Goal: Information Seeking & Learning: Learn about a topic

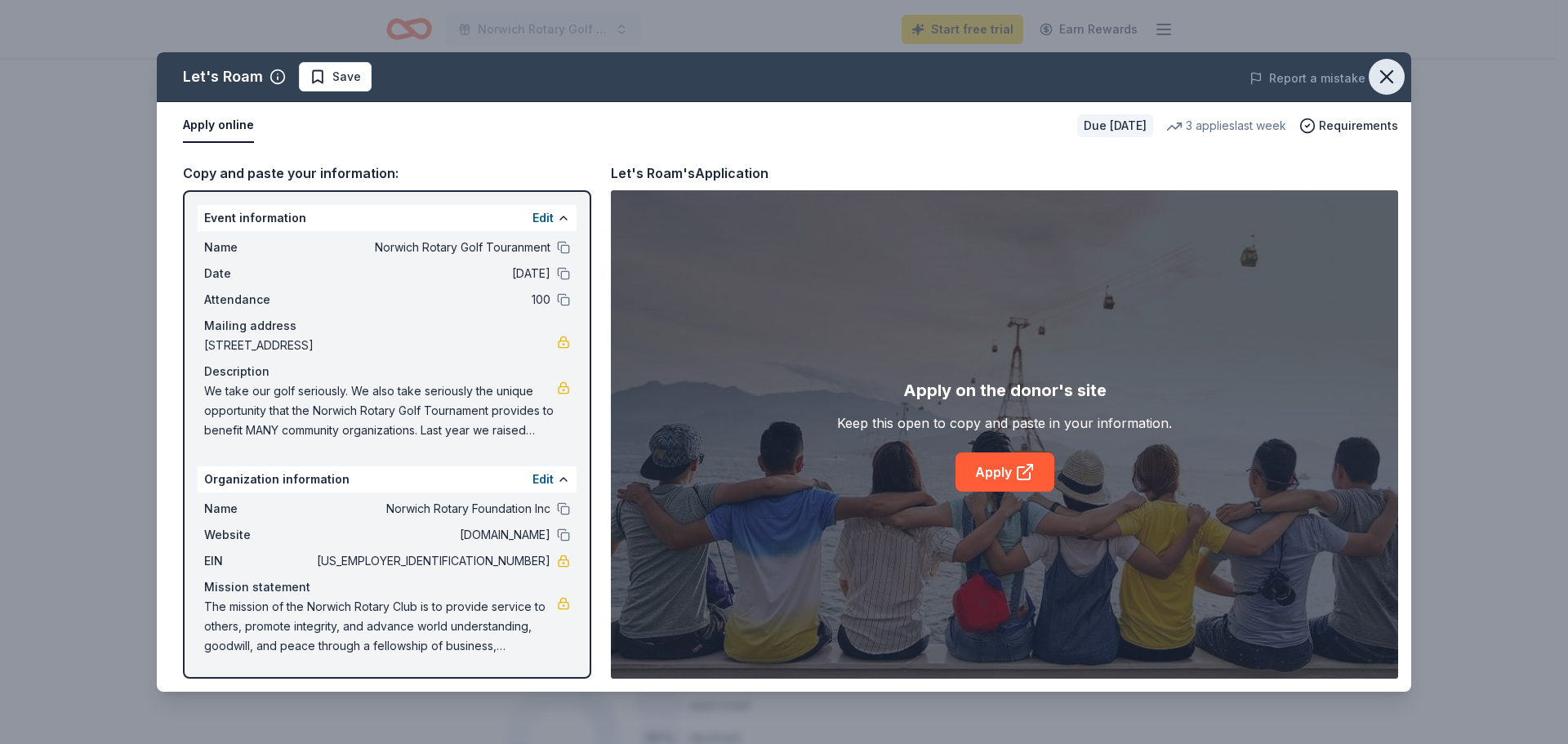
click at [1386, 77] on icon "button" at bounding box center [1386, 76] width 12 height 12
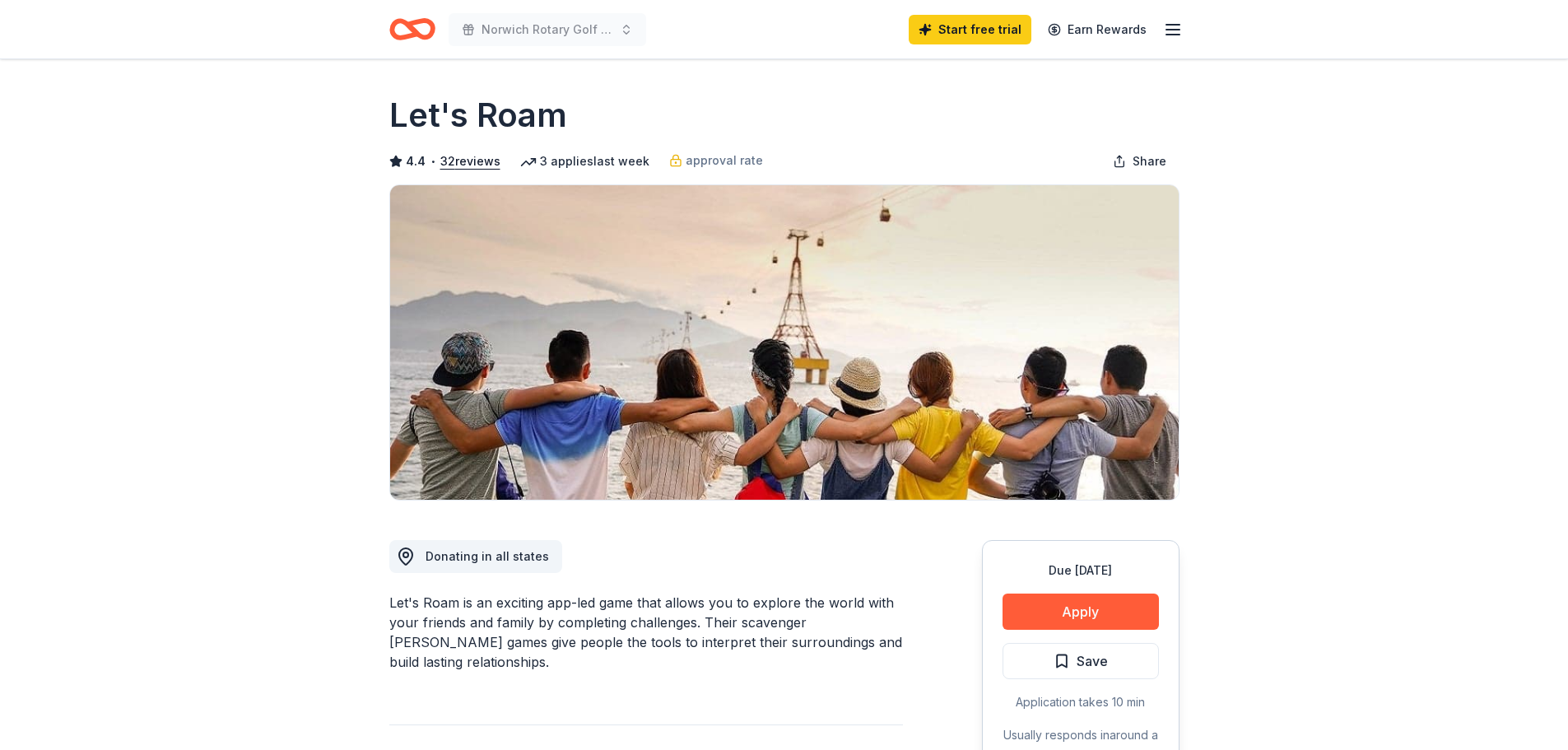
click at [427, 36] on icon "Home" at bounding box center [419, 29] width 26 height 16
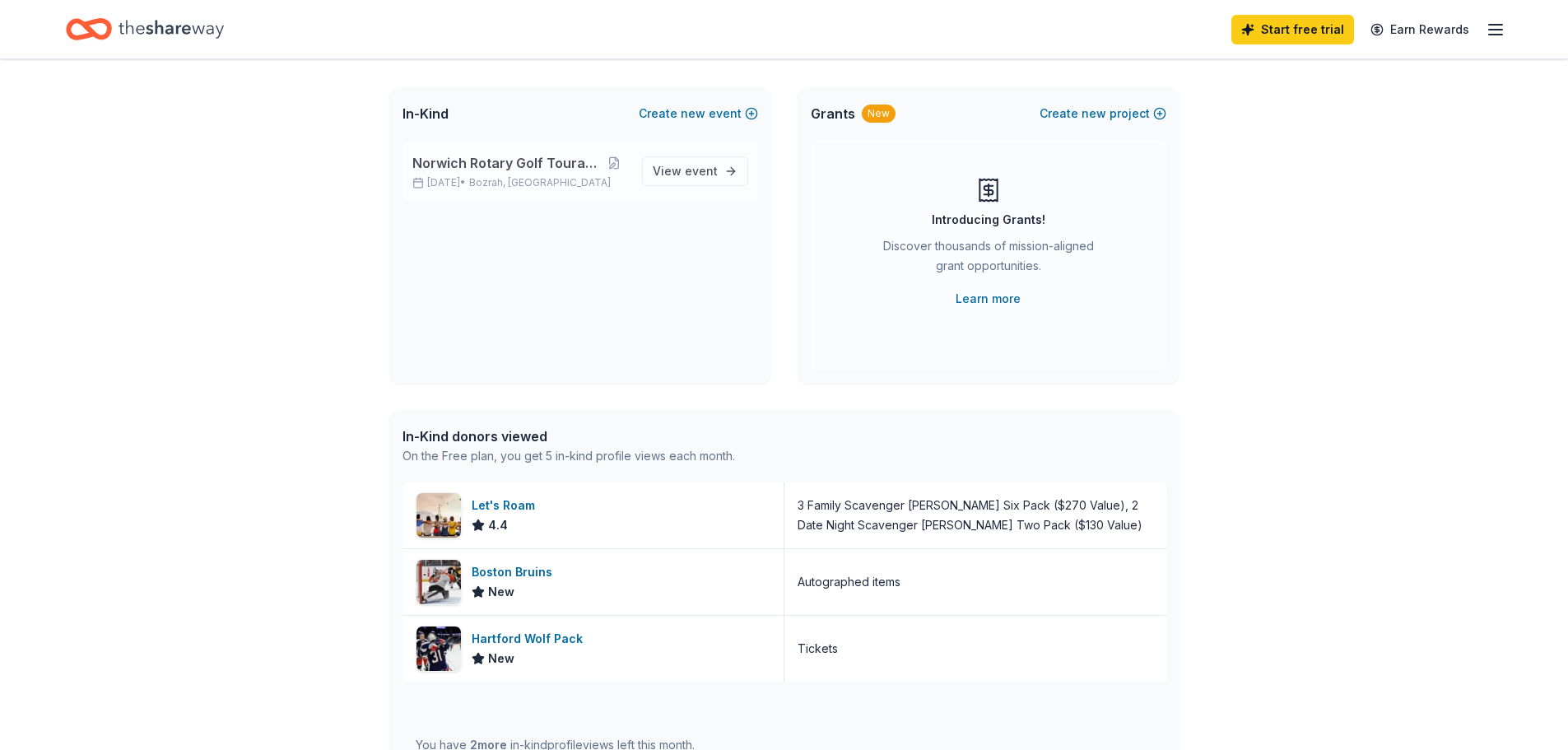
scroll to position [82, 0]
click at [685, 179] on span "View event" at bounding box center [685, 173] width 65 height 20
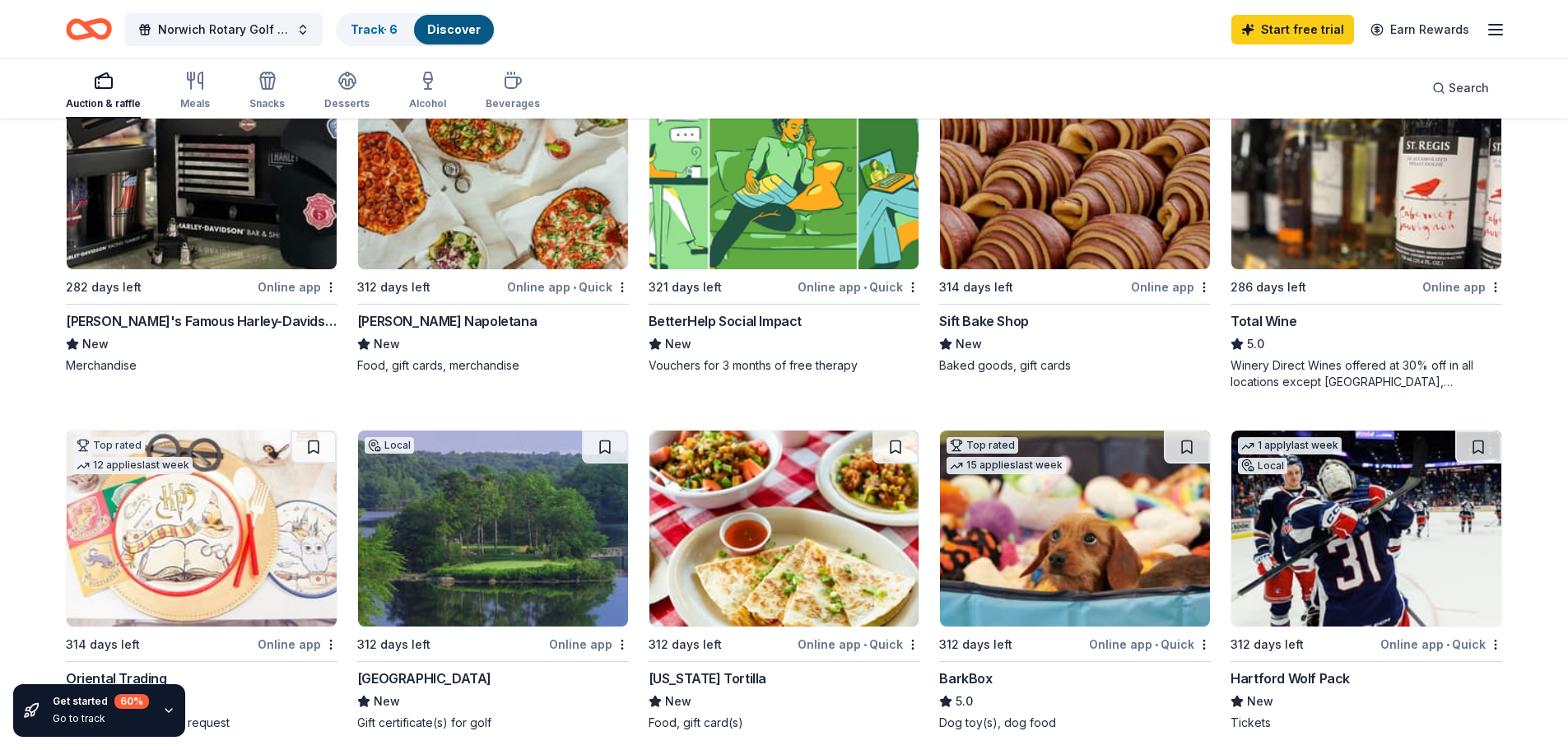
scroll to position [227, 0]
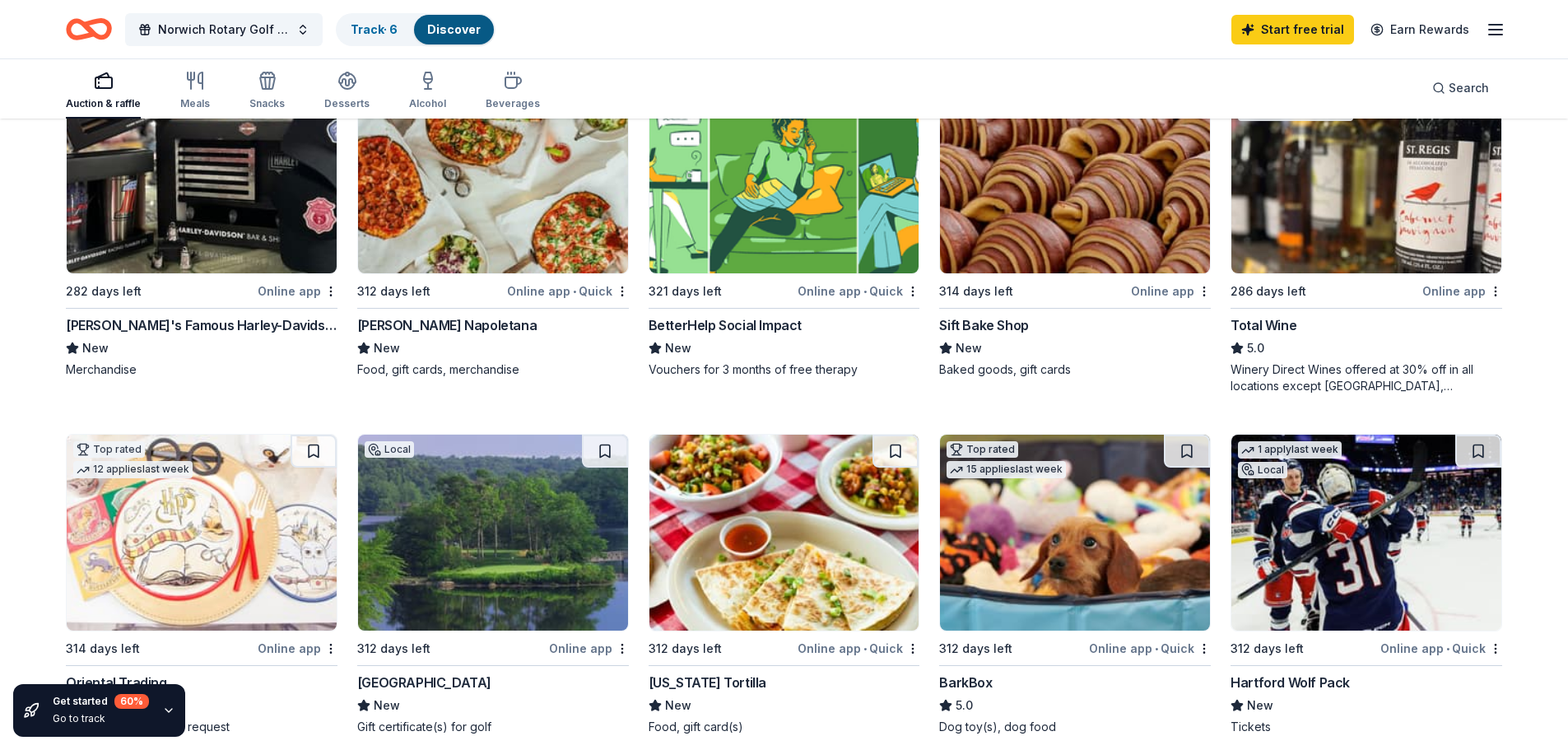
click at [1174, 606] on img at bounding box center [1074, 533] width 270 height 196
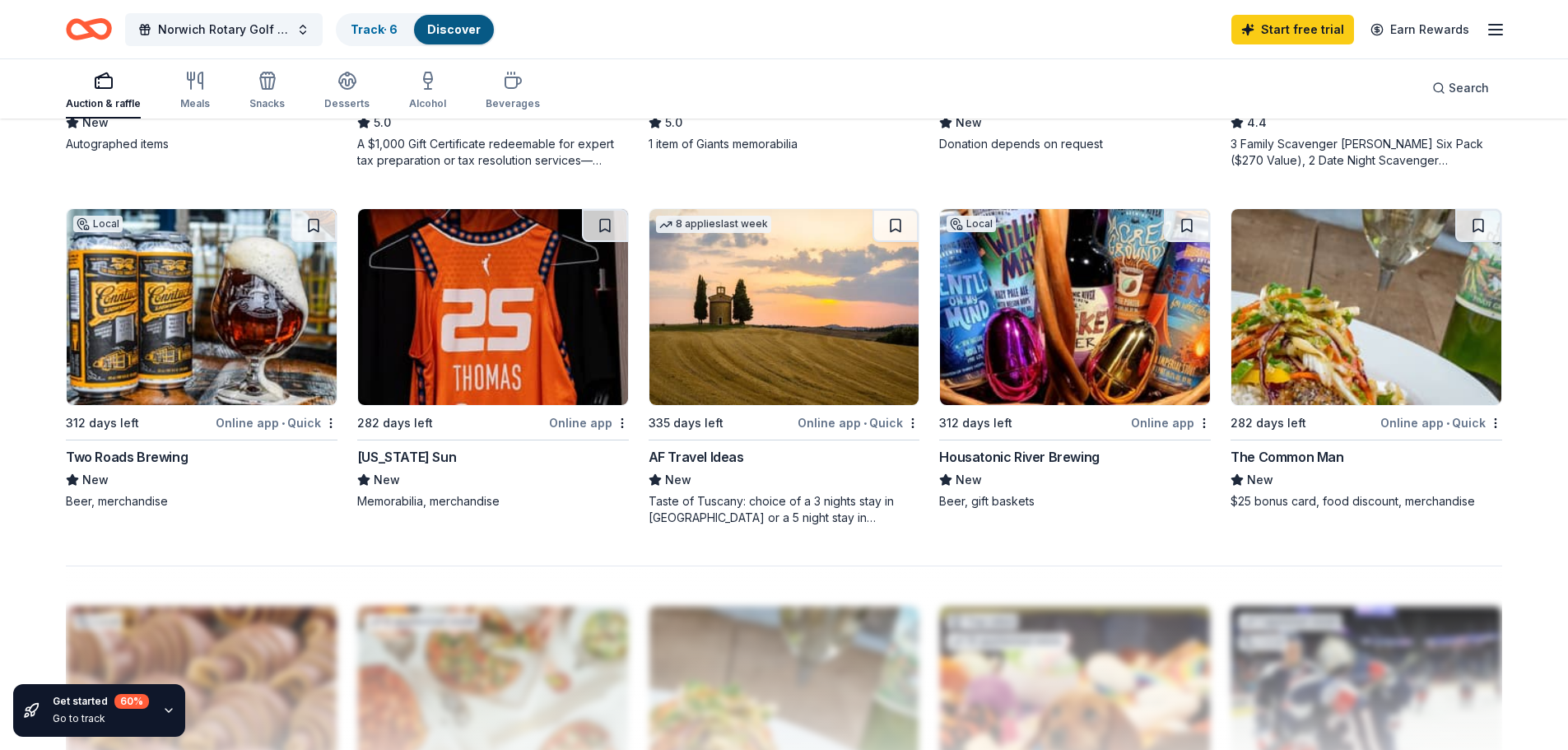
scroll to position [1132, 0]
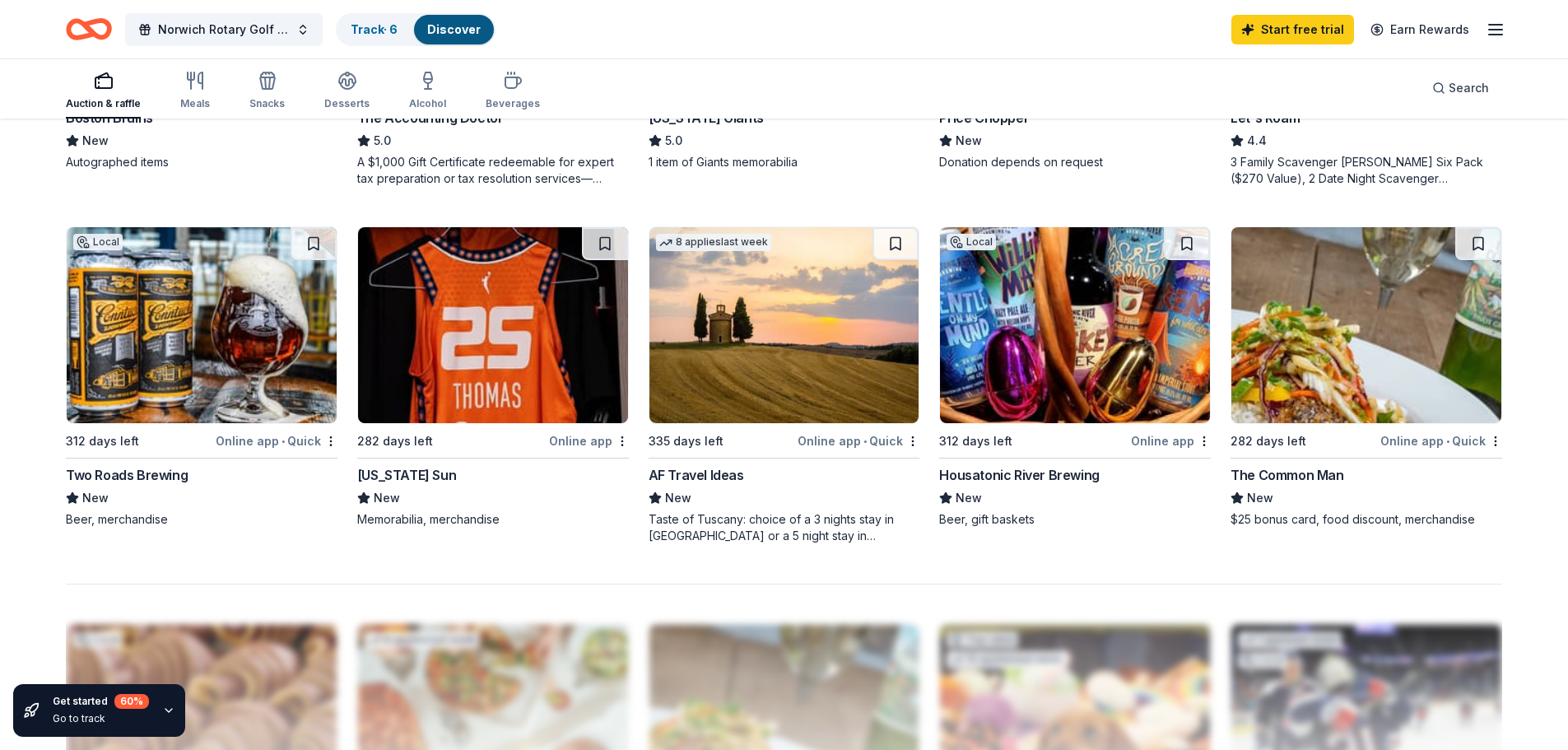
click at [437, 476] on div "[US_STATE] Sun" at bounding box center [406, 475] width 99 height 20
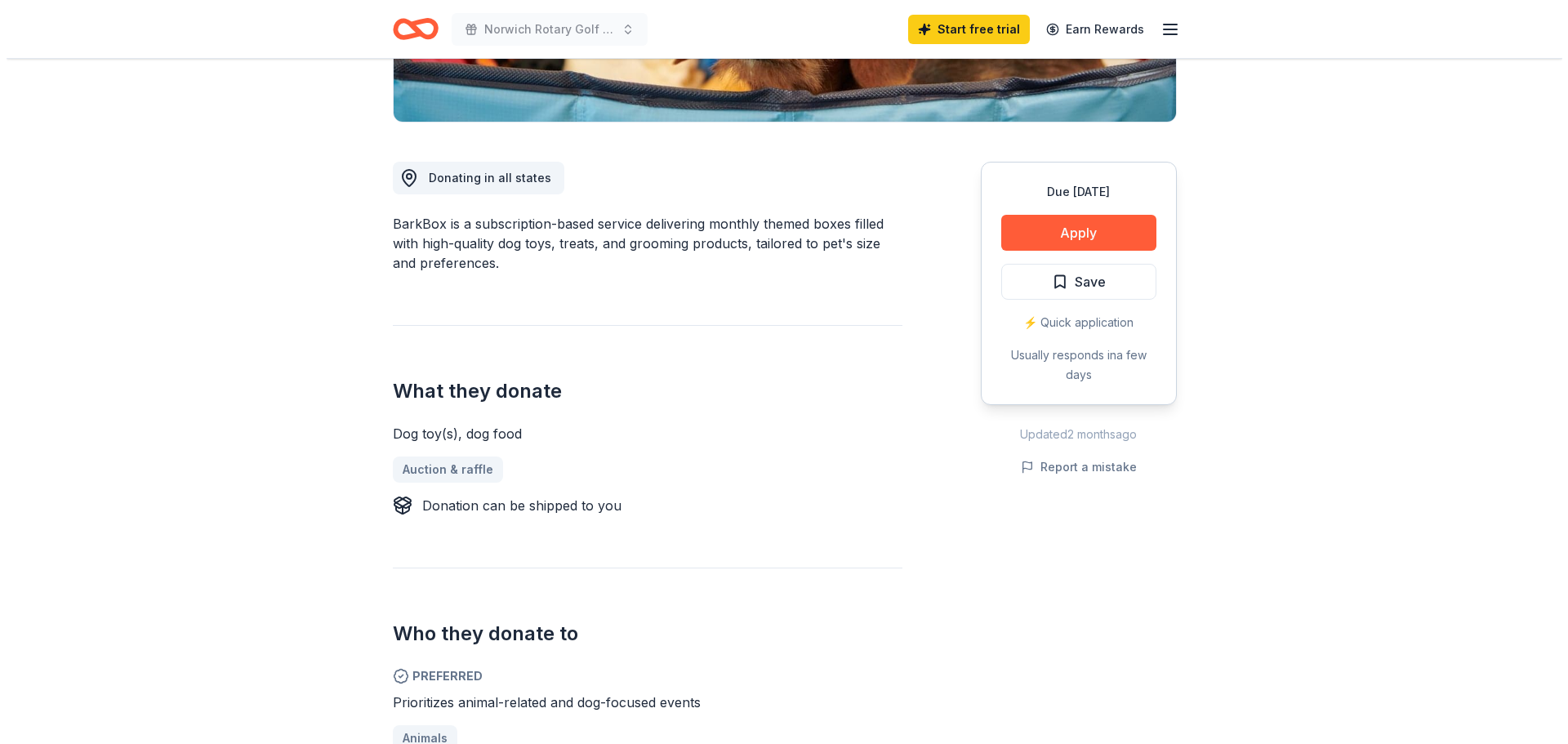
scroll to position [327, 0]
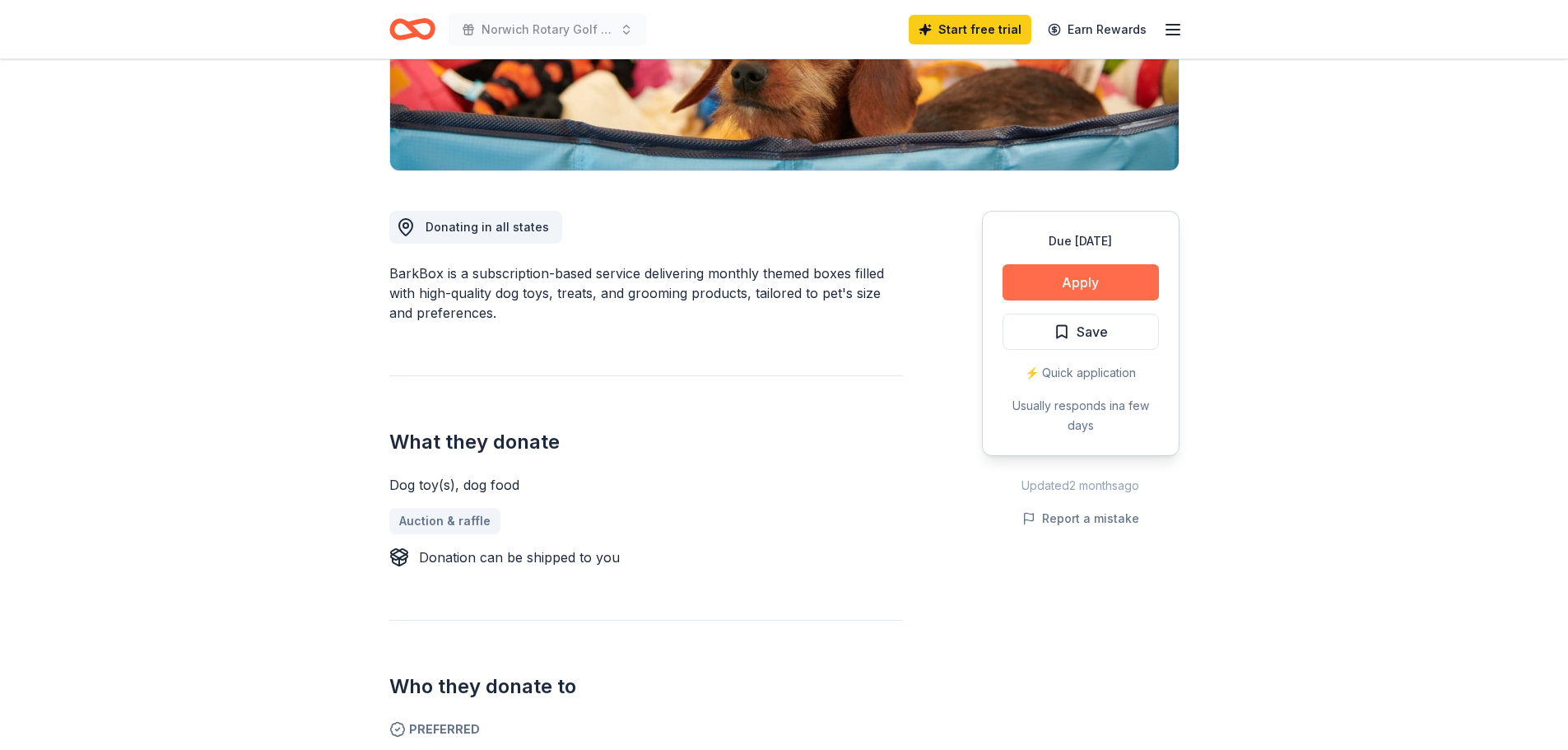
click at [1081, 286] on button "Apply" at bounding box center [1081, 282] width 156 height 37
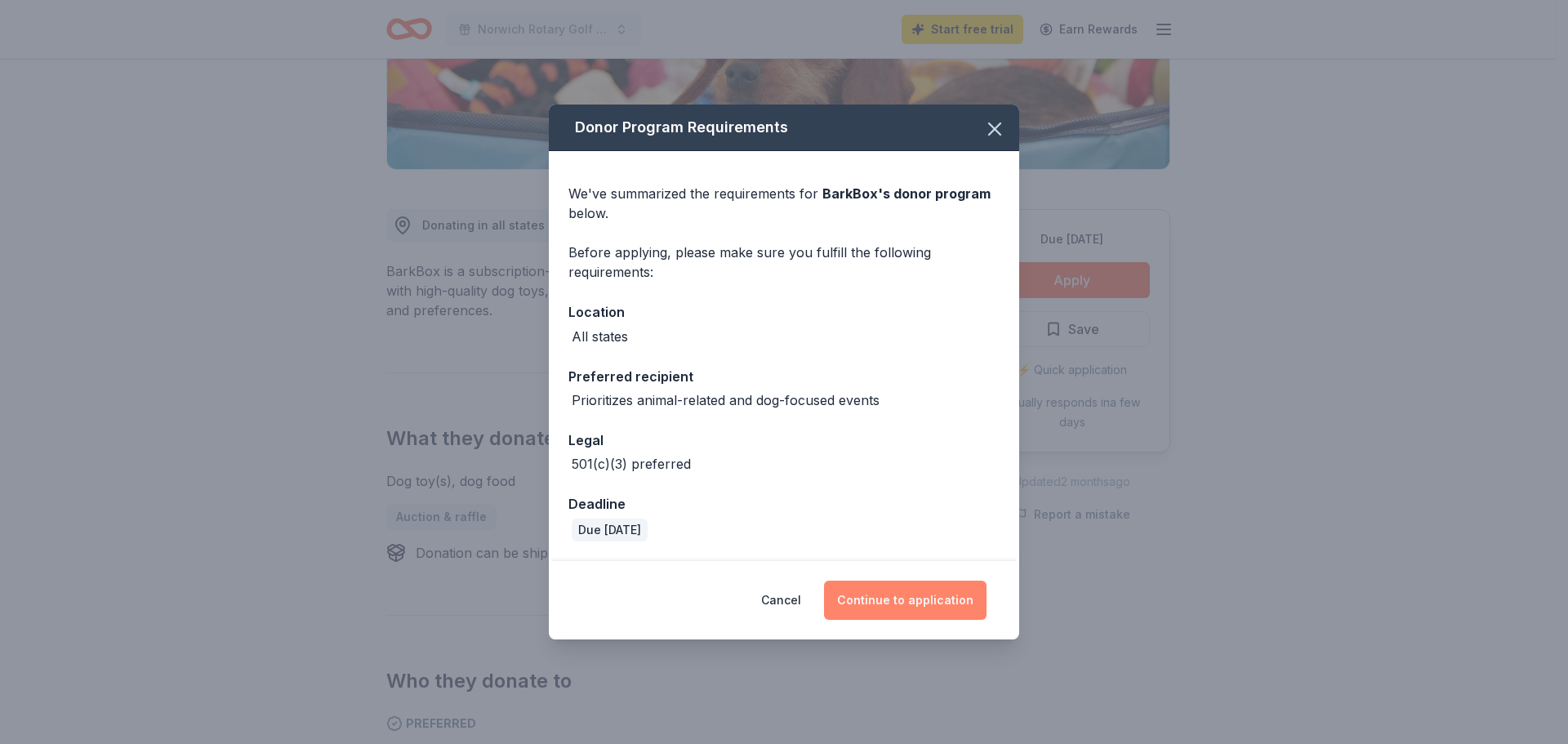
click at [886, 605] on button "Continue to application" at bounding box center [906, 601] width 163 height 39
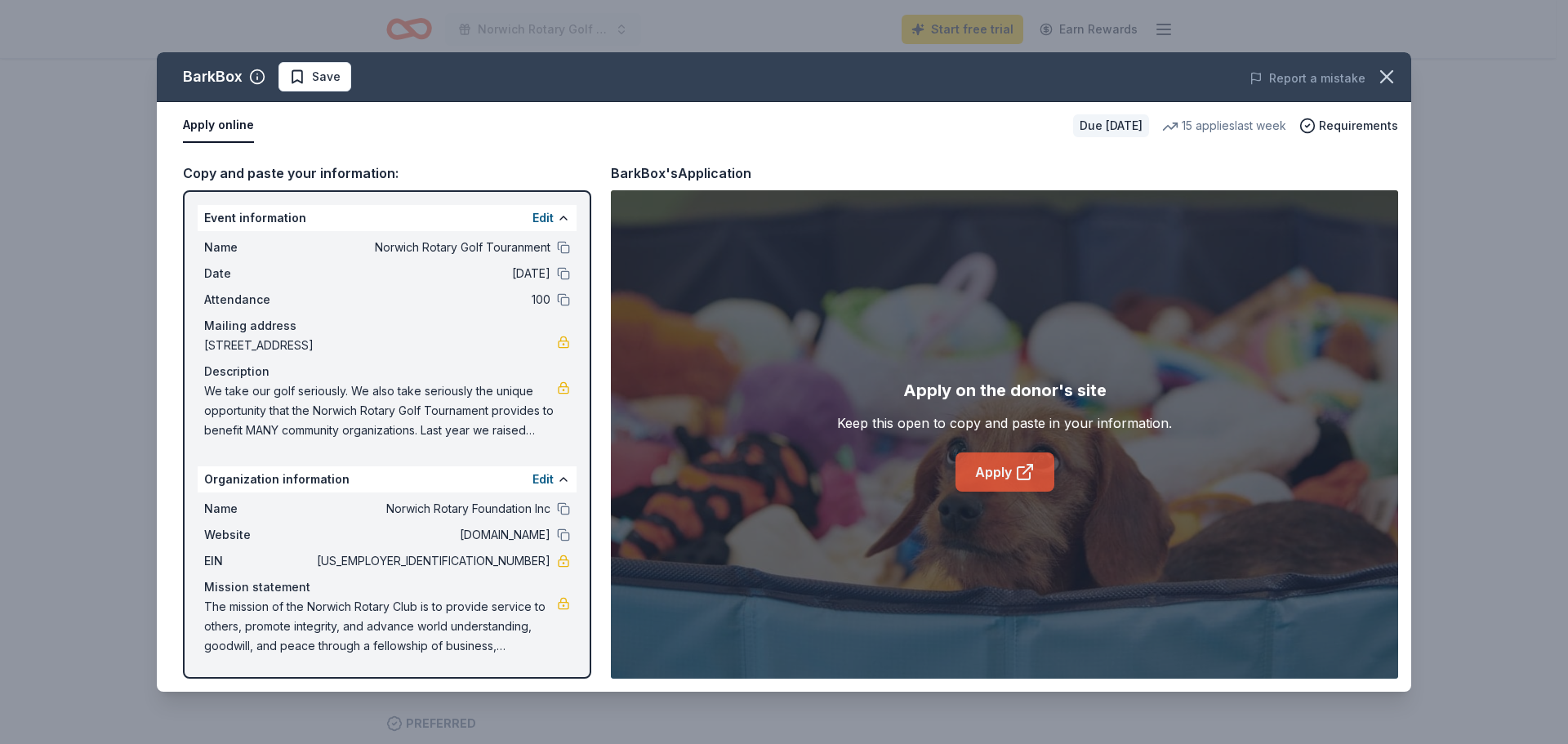
click at [977, 475] on link "Apply" at bounding box center [1005, 472] width 99 height 39
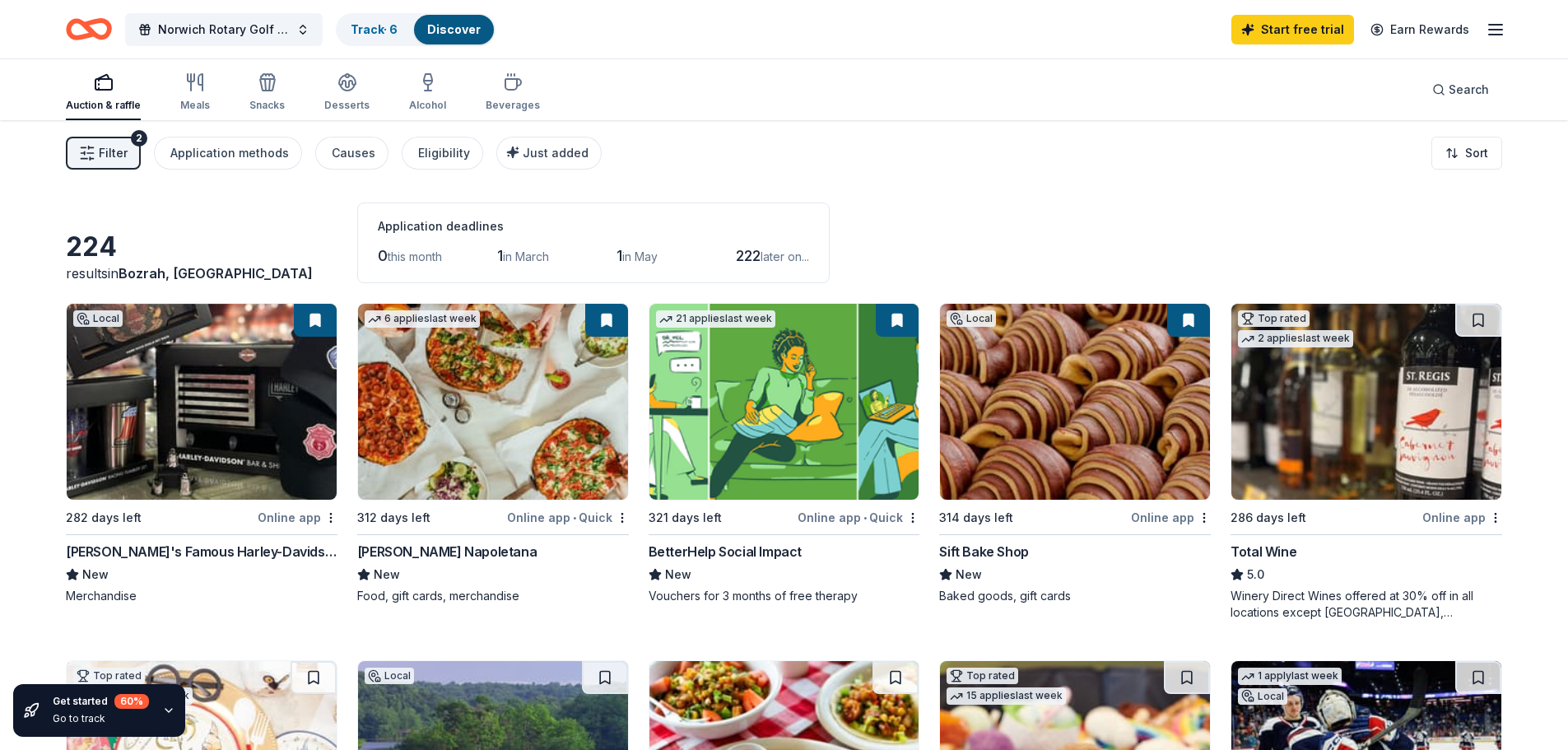
click at [1501, 32] on icon "button" at bounding box center [1496, 29] width 20 height 20
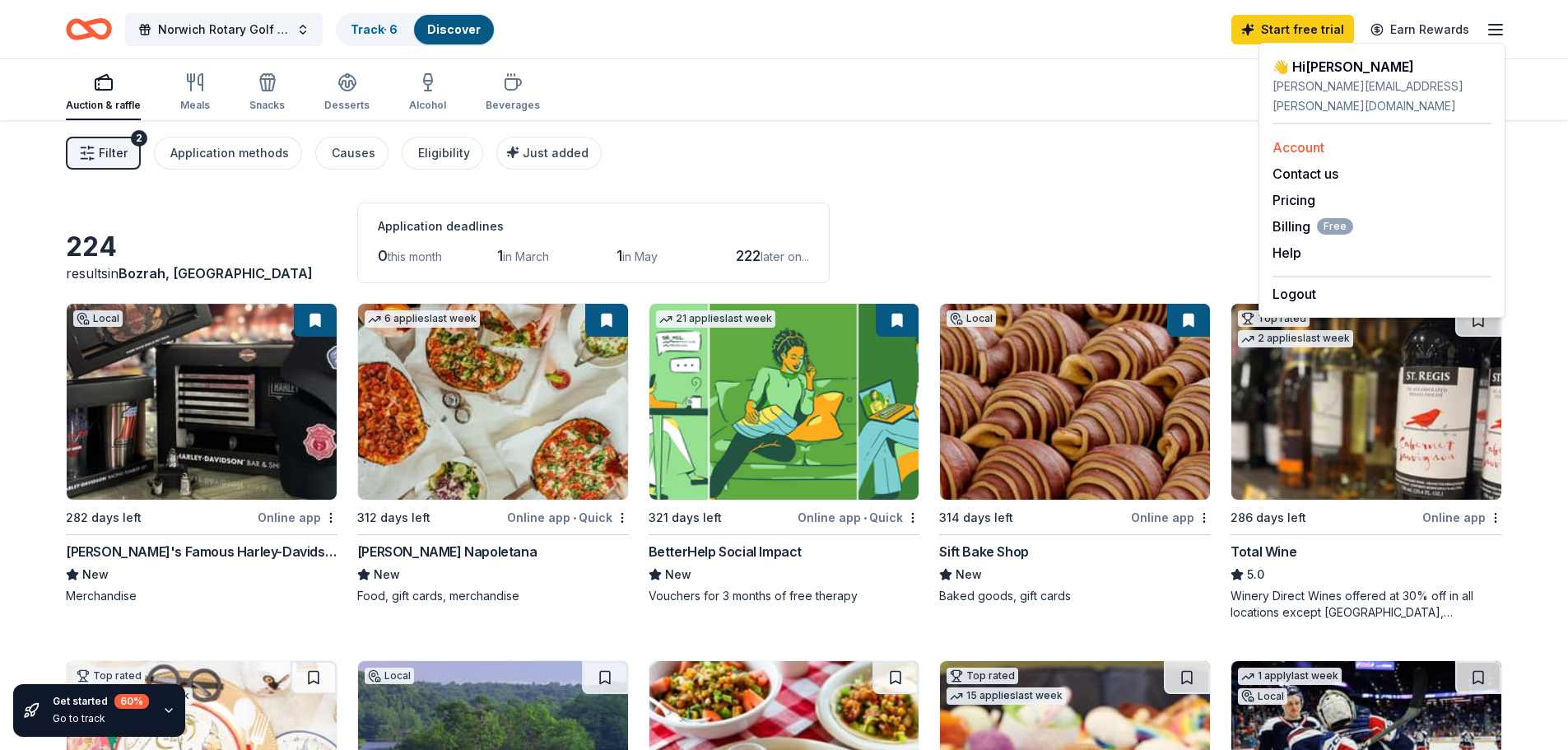
click at [1314, 139] on link "Account" at bounding box center [1298, 147] width 52 height 16
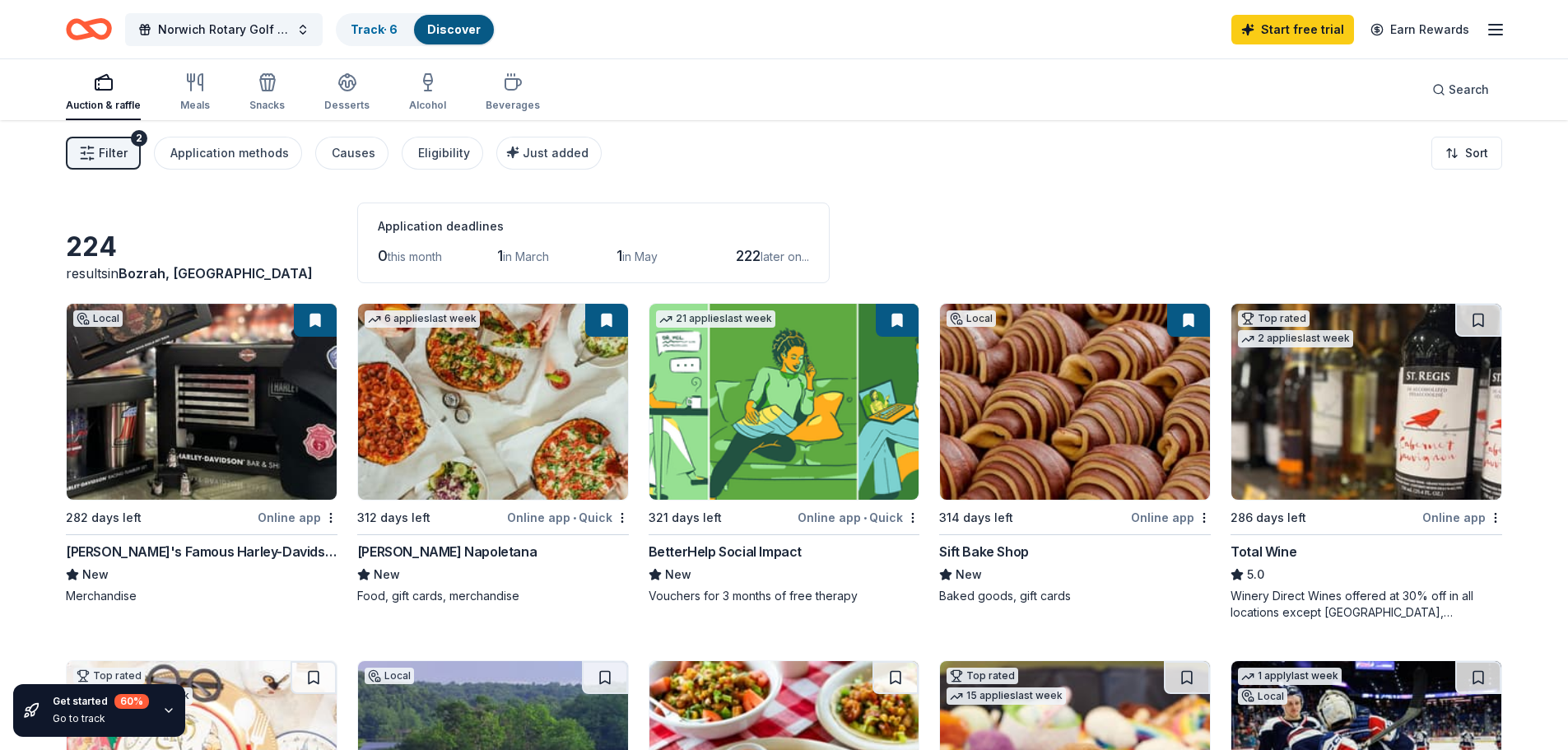
click at [1507, 30] on div "Norwich Rotary Golf Touranment Track · 6 Discover Start free trial Earn Rewards" at bounding box center [784, 29] width 1568 height 58
click at [1501, 29] on line "button" at bounding box center [1496, 29] width 13 height 0
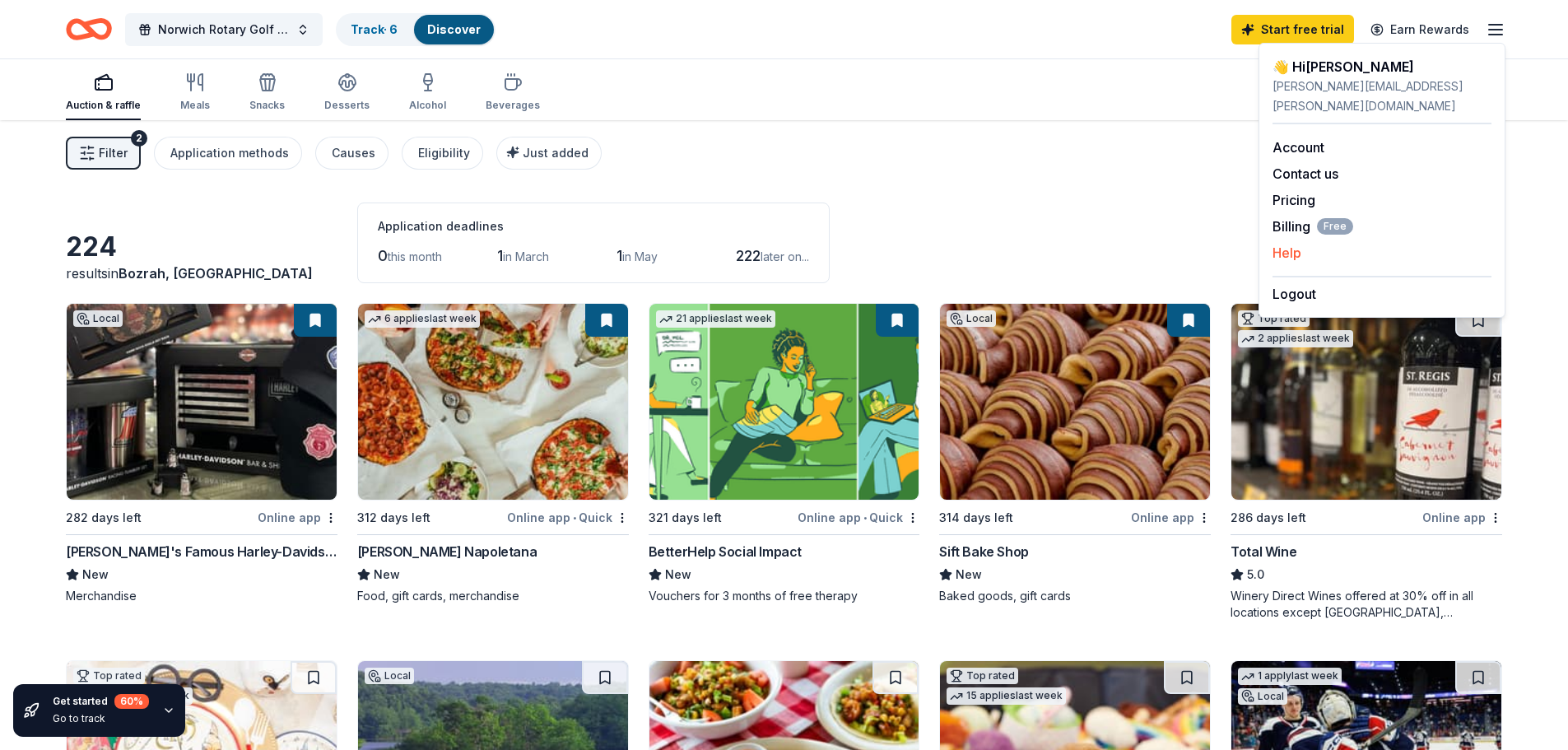
click at [1306, 243] on div "Help" at bounding box center [1381, 253] width 219 height 20
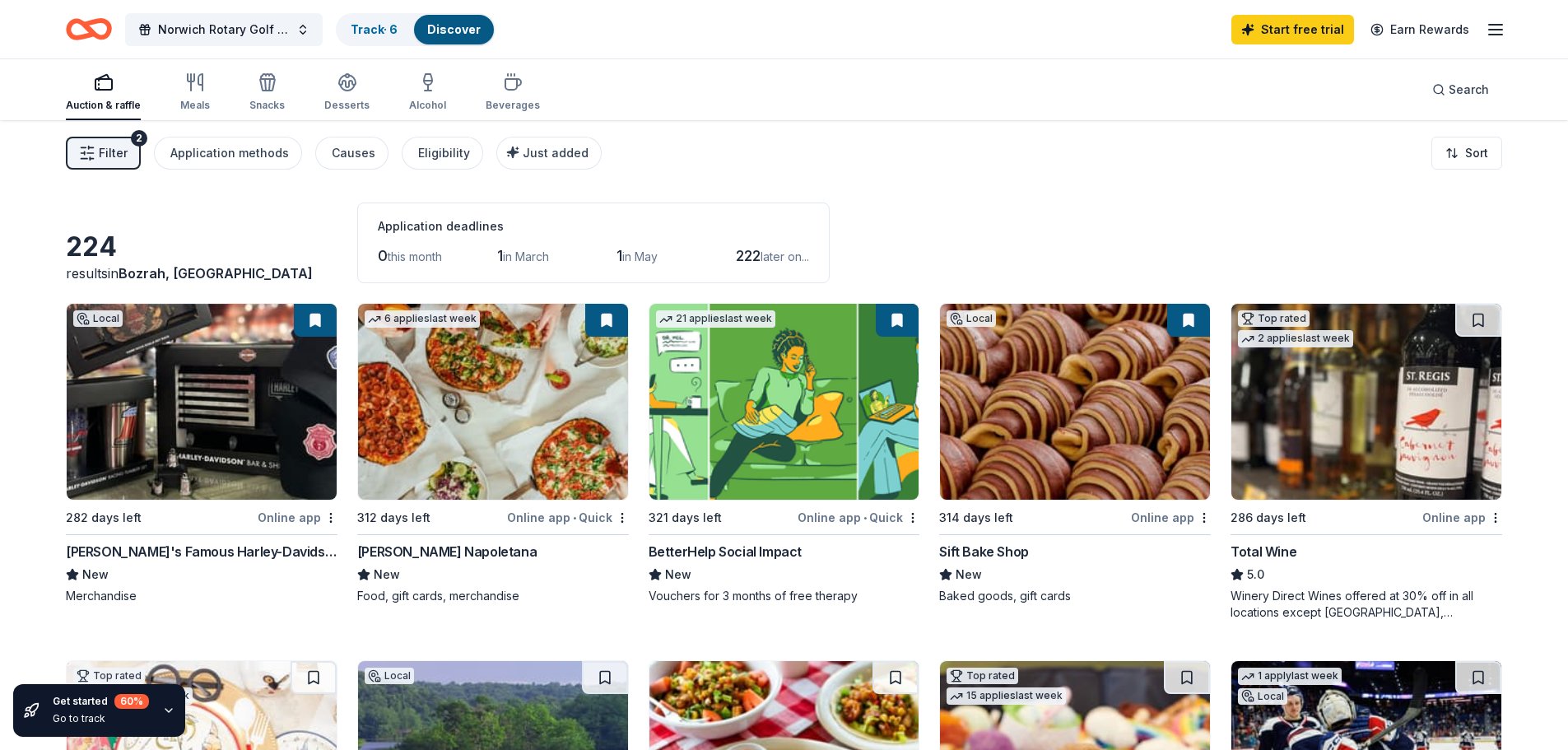
click at [1496, 29] on line "button" at bounding box center [1496, 29] width 13 height 0
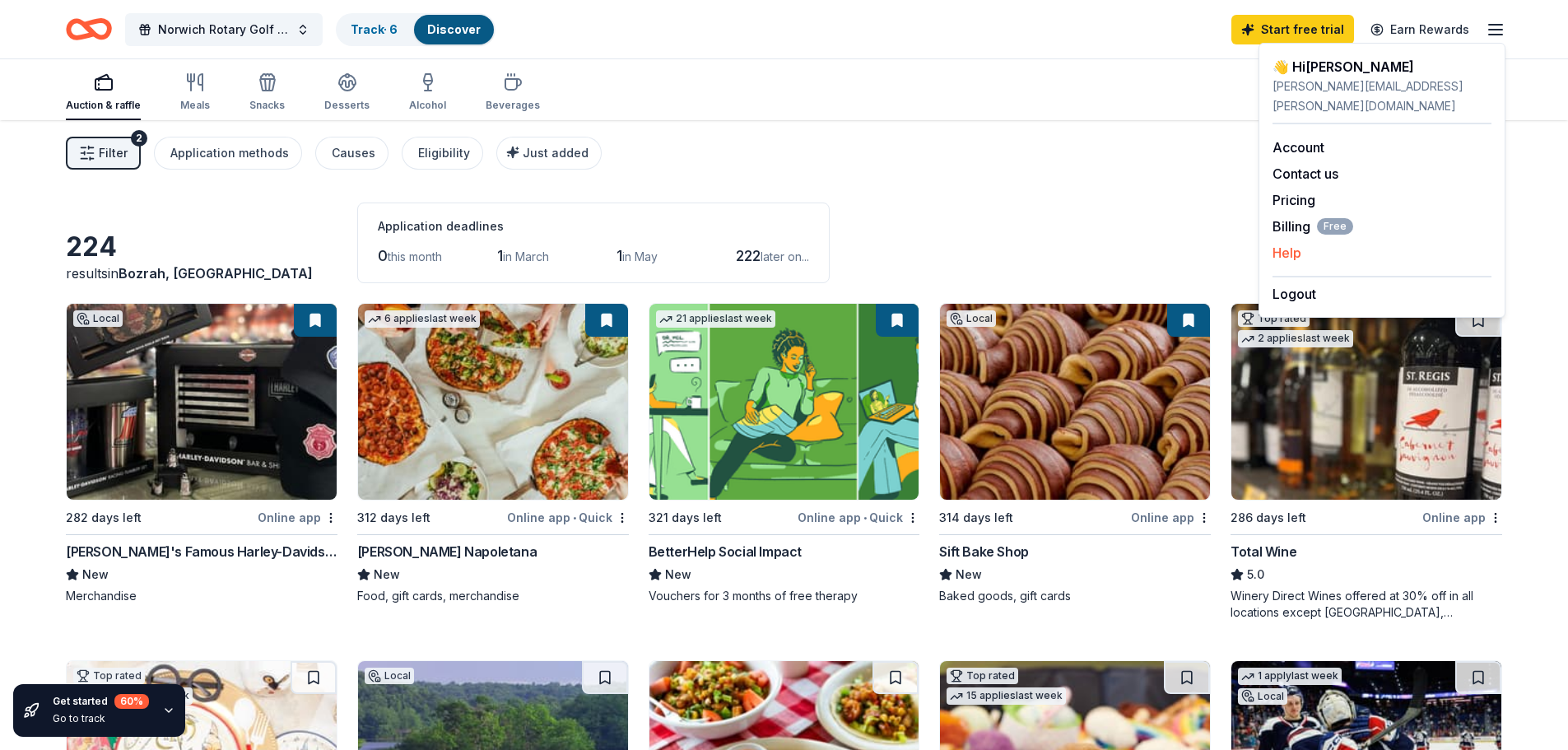
click at [1292, 243] on button "Help" at bounding box center [1287, 253] width 29 height 20
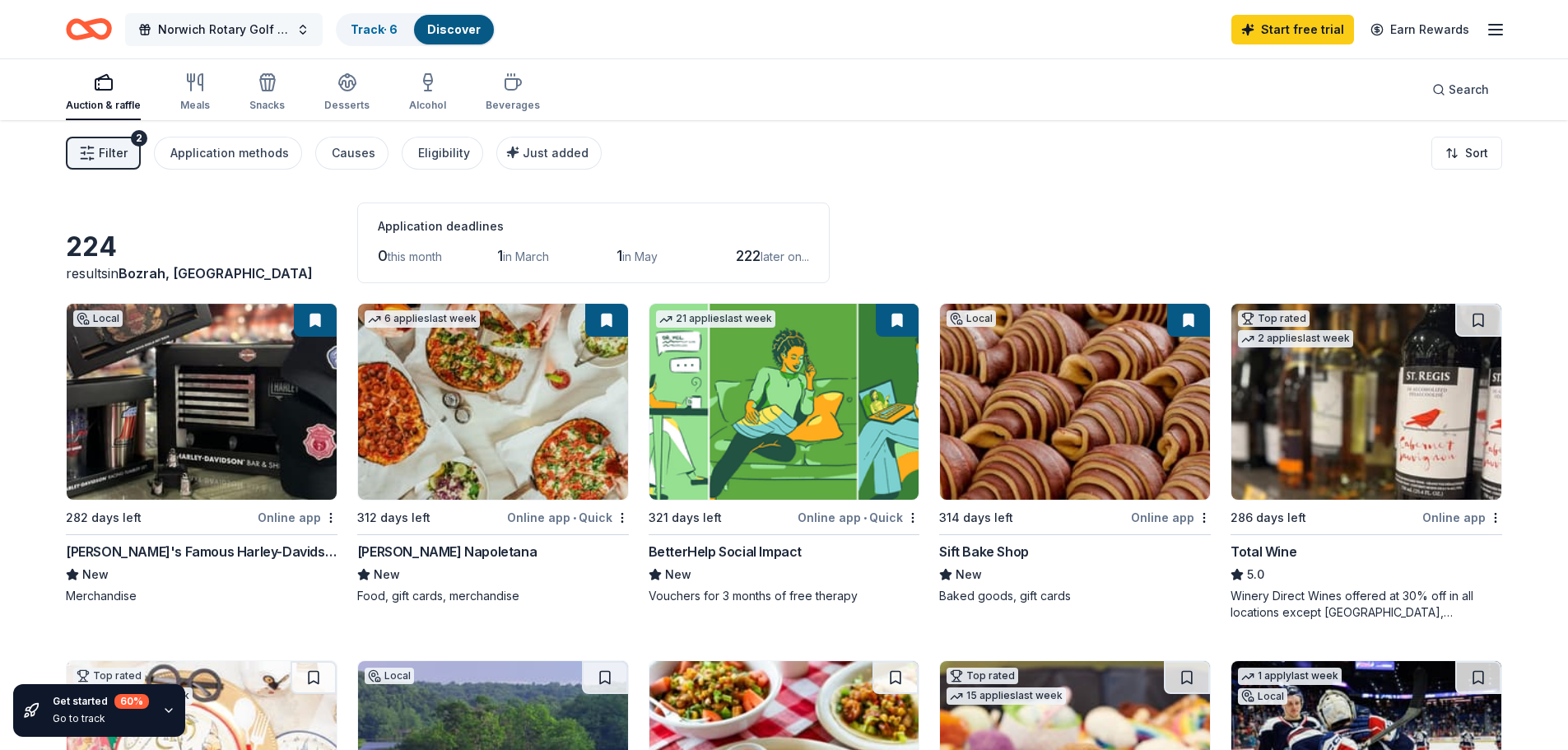
click at [218, 36] on span "Norwich Rotary Golf Touranment" at bounding box center [224, 29] width 132 height 20
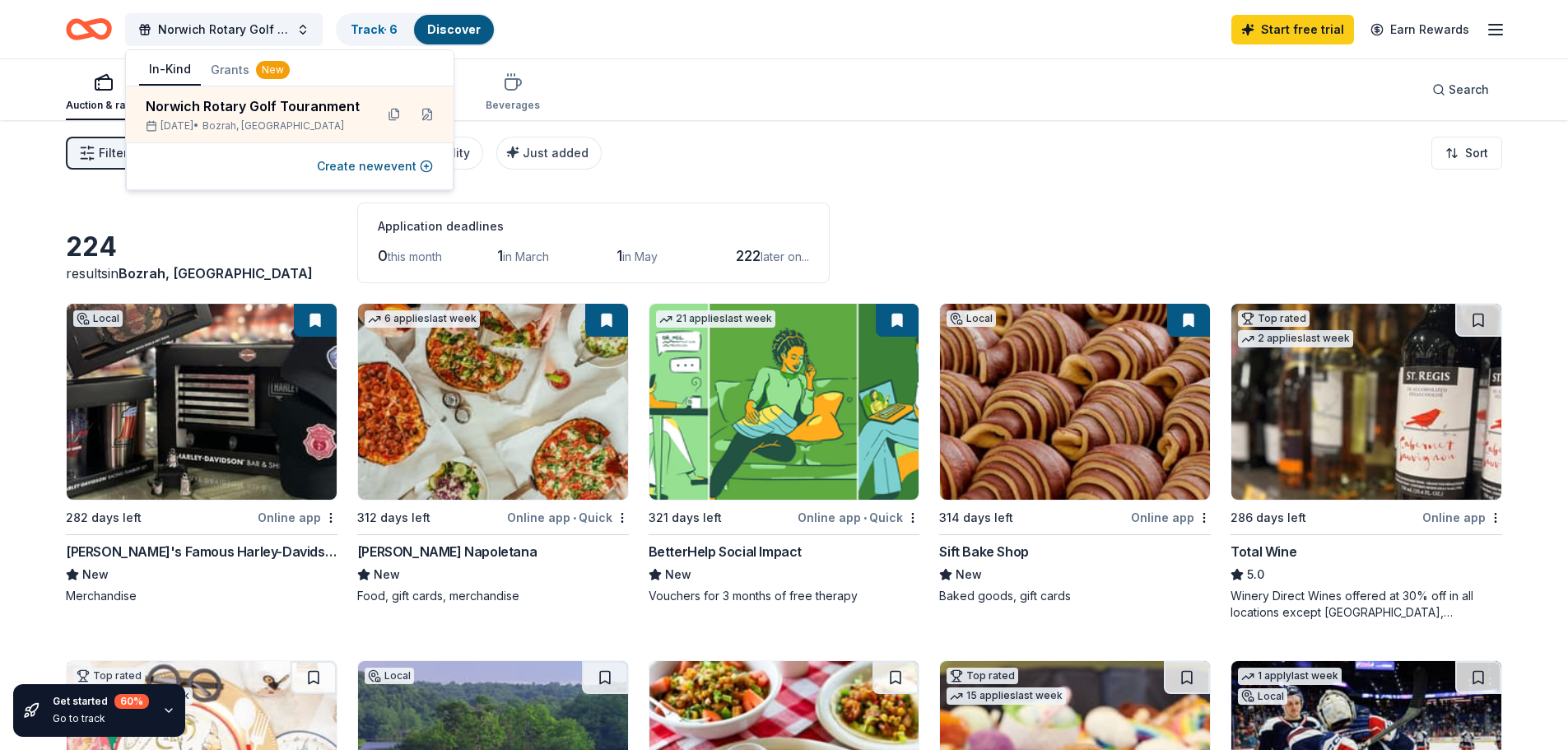
click at [70, 25] on icon "Home" at bounding box center [81, 29] width 26 height 16
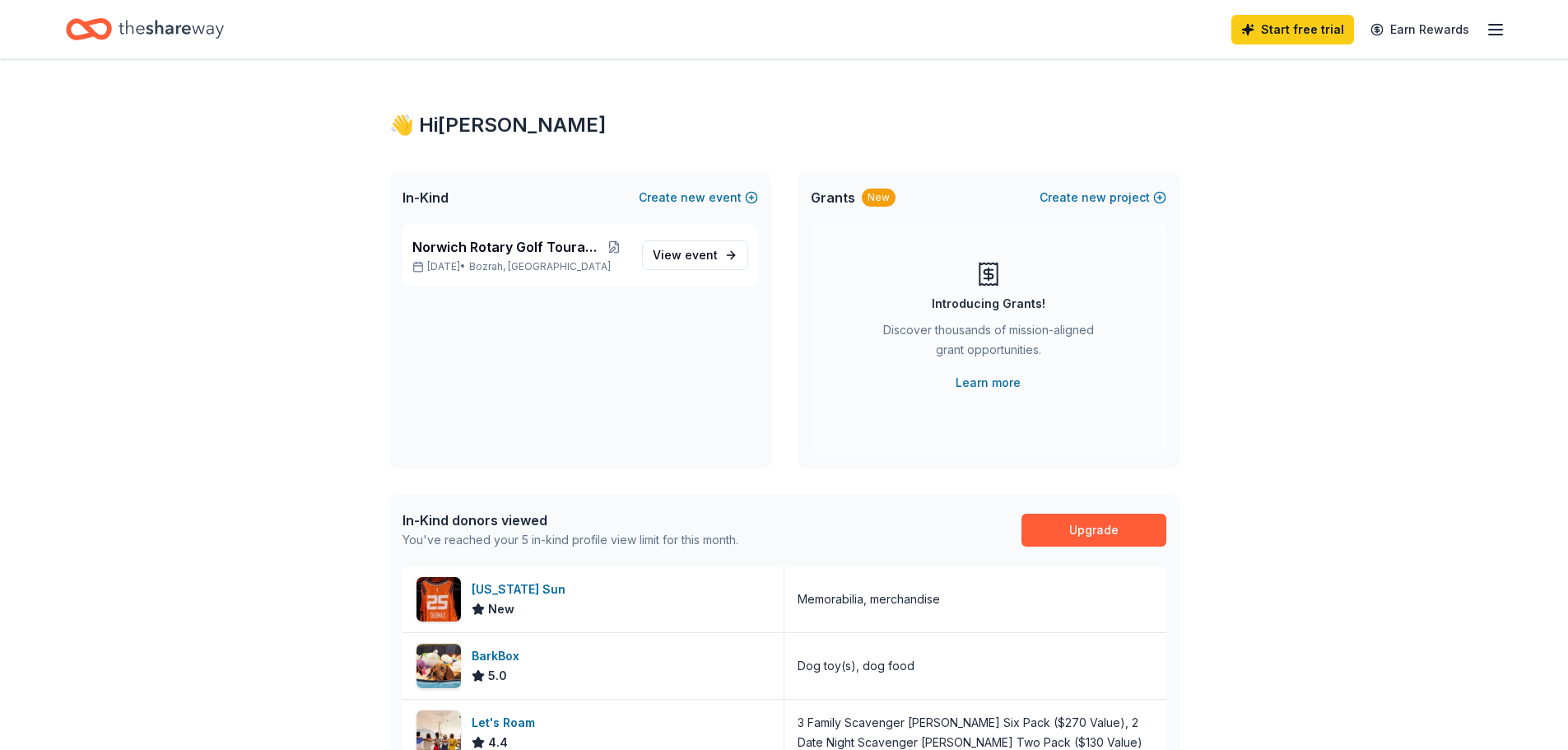
click at [1378, 403] on div "👋 Hi [PERSON_NAME] In-Kind Create new event Norwich Rotary Golf Touranment [DAT…" at bounding box center [784, 637] width 1568 height 1156
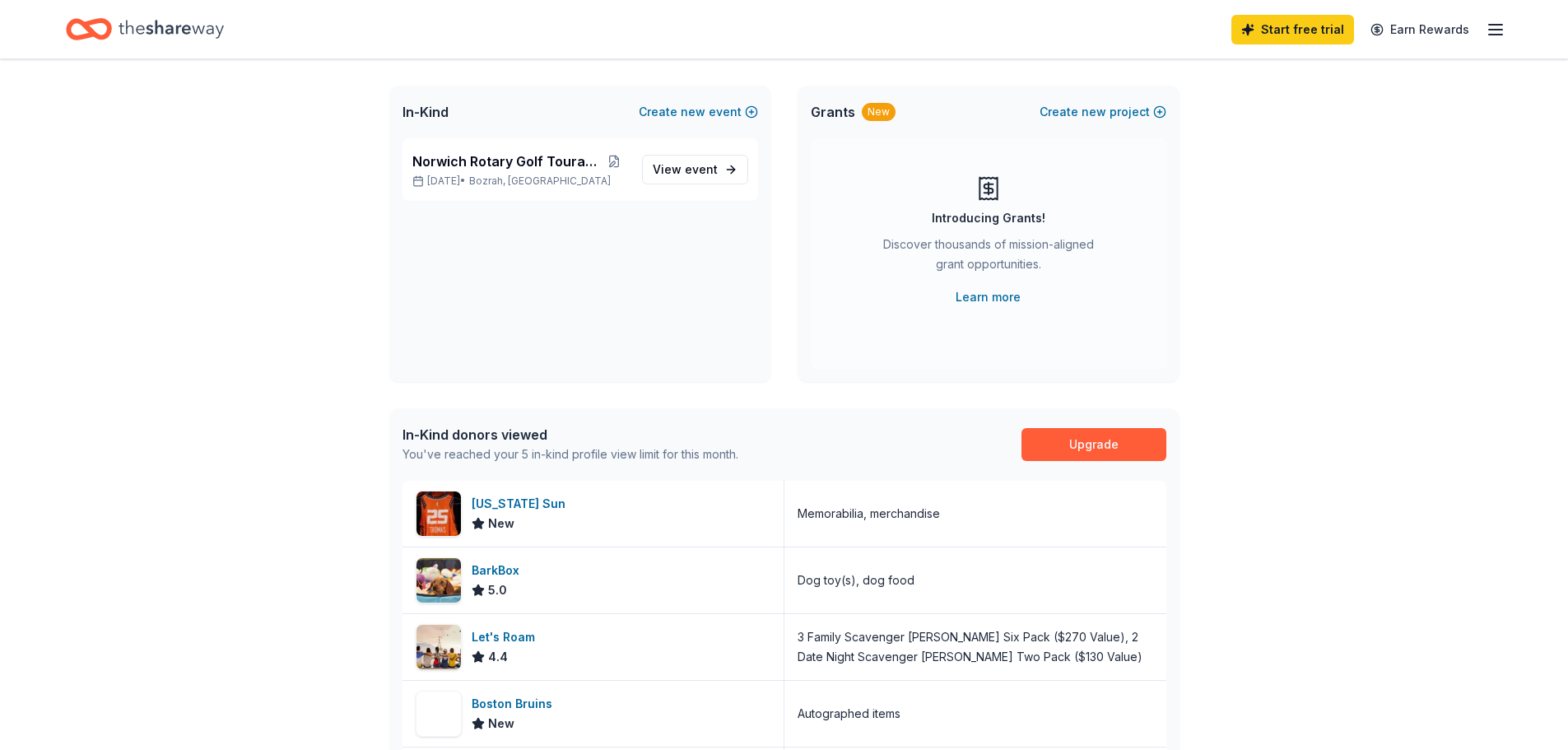
scroll to position [82, 0]
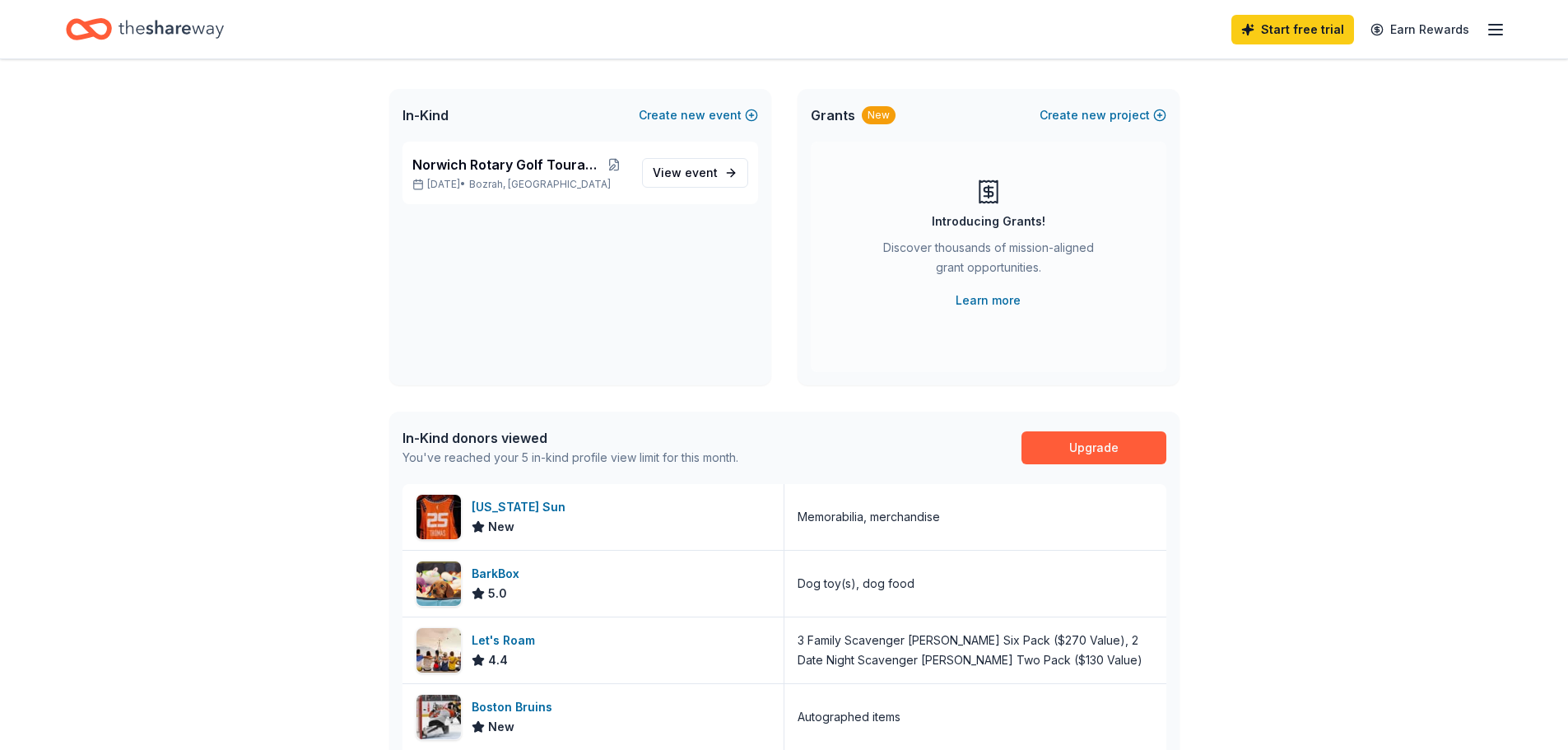
click at [1379, 479] on div "👋 Hi [PERSON_NAME] In-Kind Create new event Norwich Rotary Golf Touranment [DAT…" at bounding box center [784, 554] width 1568 height 1156
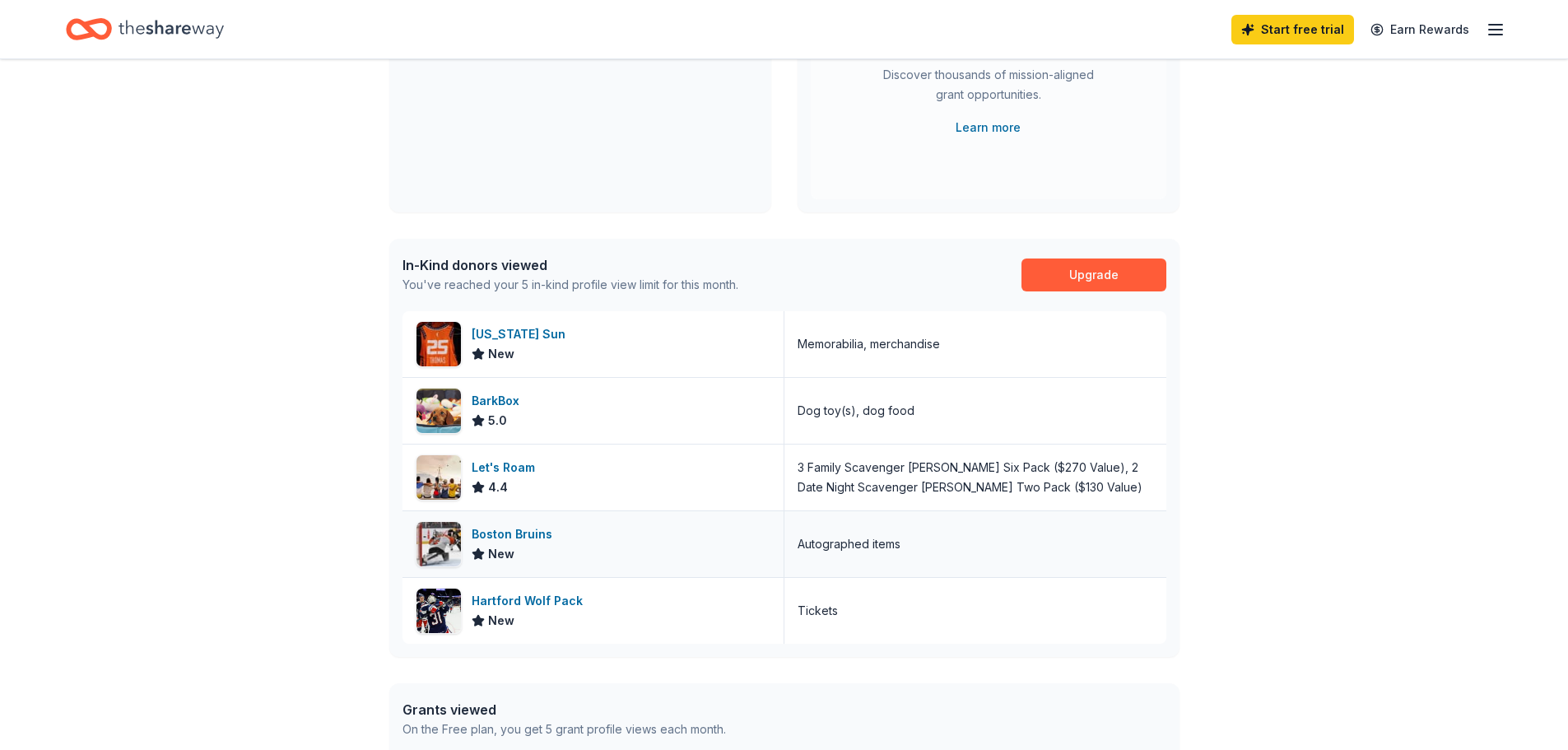
scroll to position [584, 0]
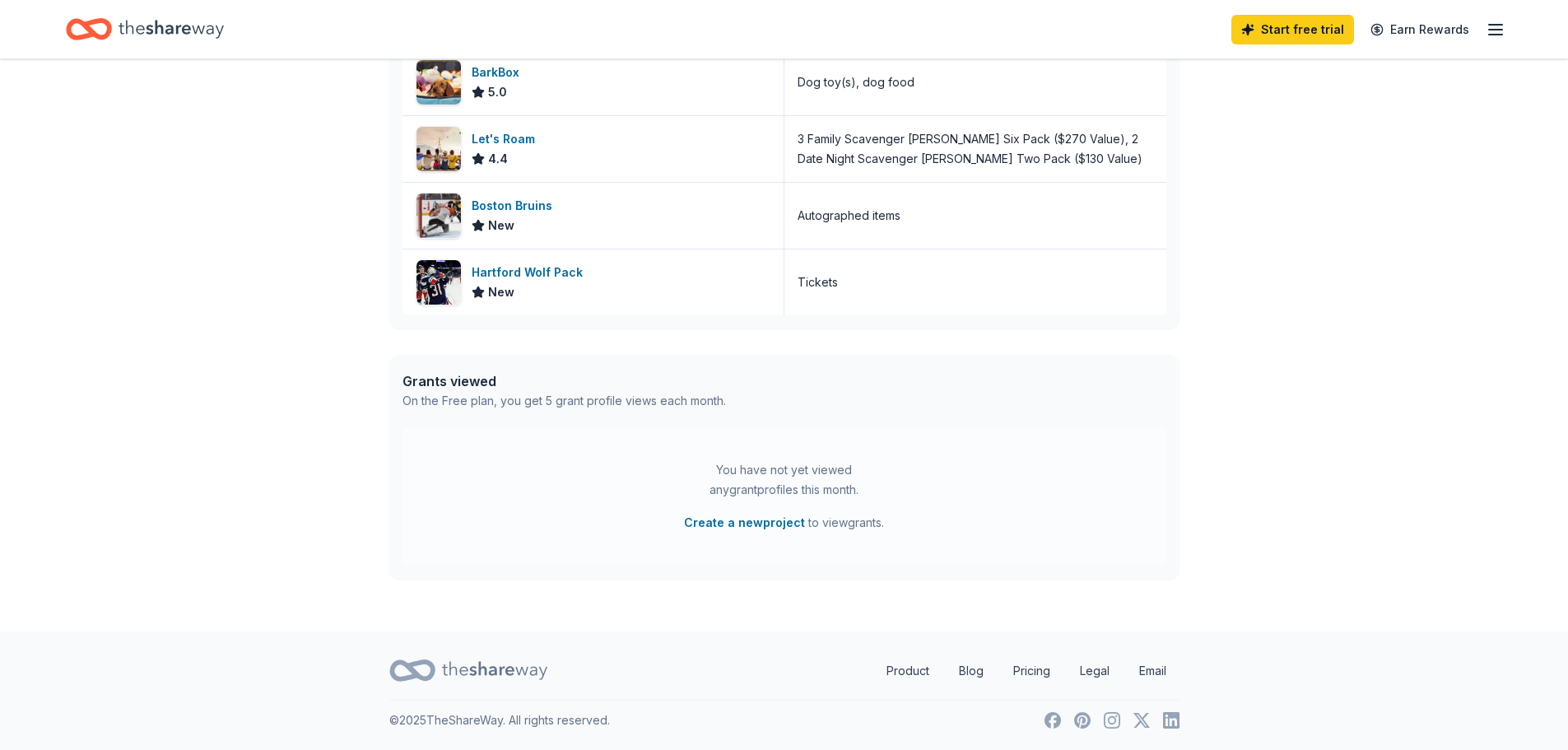
click at [1297, 710] on footer "Product Blog Pricing Legal Email © 2025 TheShareWay. All rights reserved." at bounding box center [784, 691] width 1568 height 119
click at [1459, 414] on div "👋 Hi [PERSON_NAME] In-Kind Create new event Norwich Rotary Golf Touranment [DAT…" at bounding box center [784, 53] width 1568 height 1156
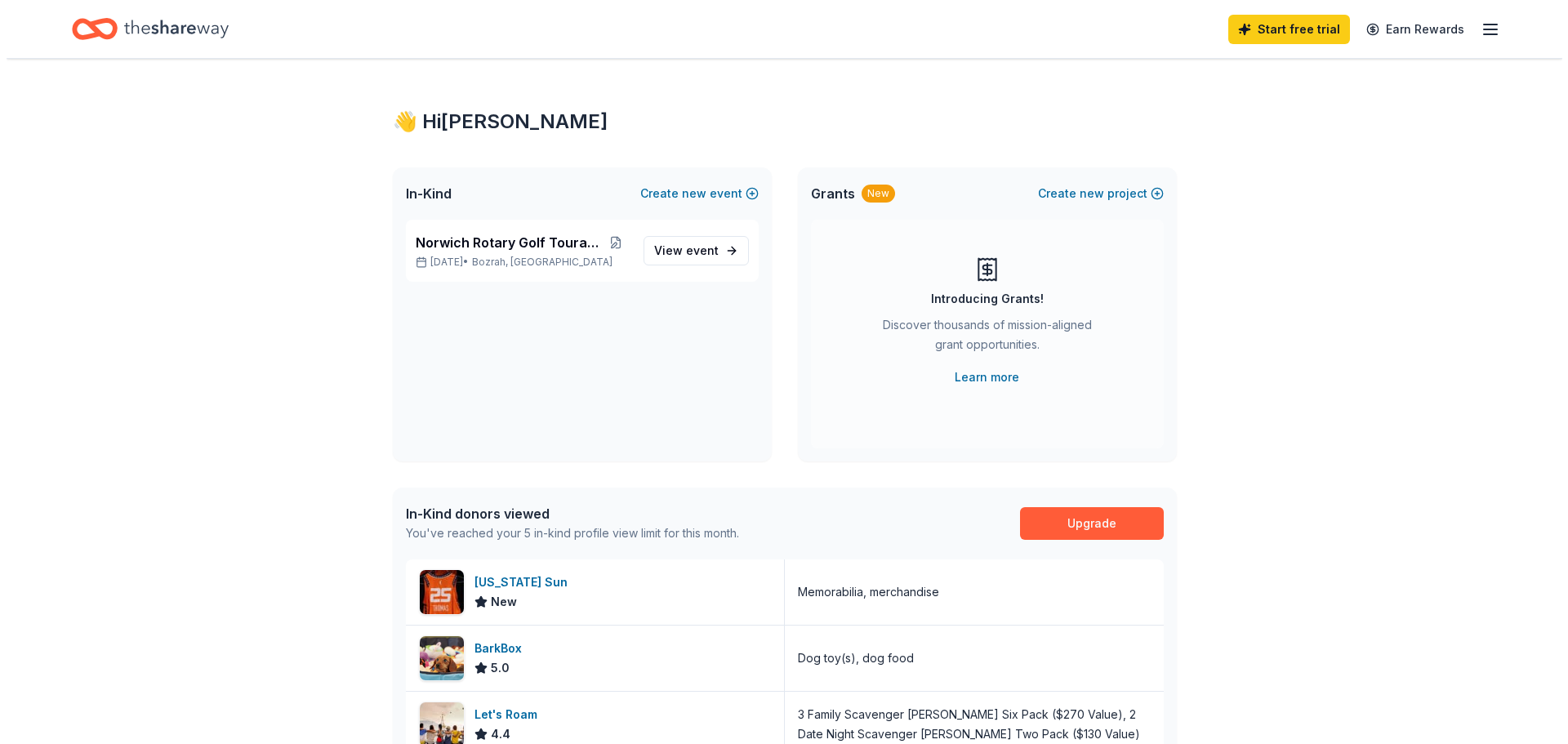
scroll to position [0, 0]
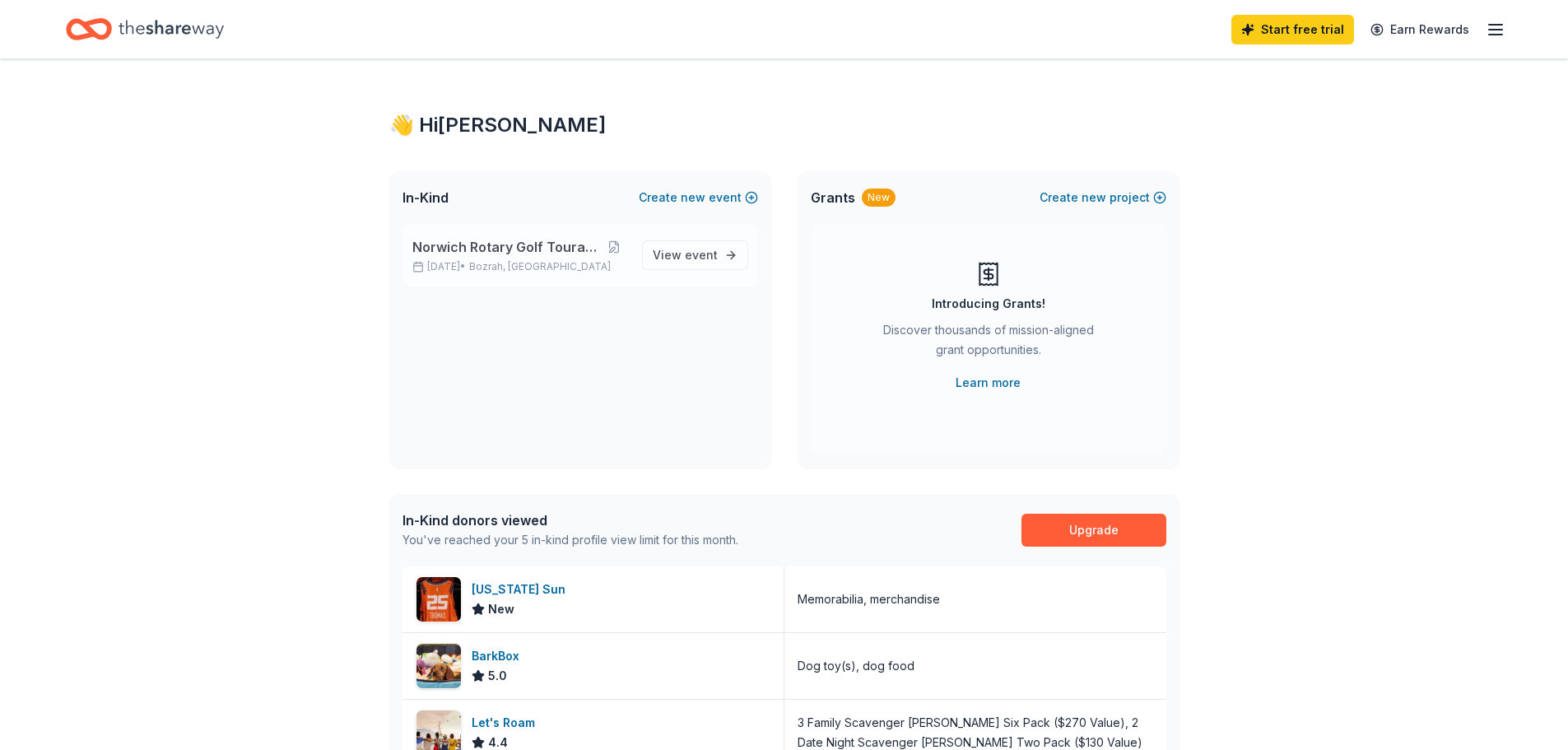
click at [561, 264] on p "[DATE] • [GEOGRAPHIC_DATA], [GEOGRAPHIC_DATA]" at bounding box center [520, 267] width 217 height 13
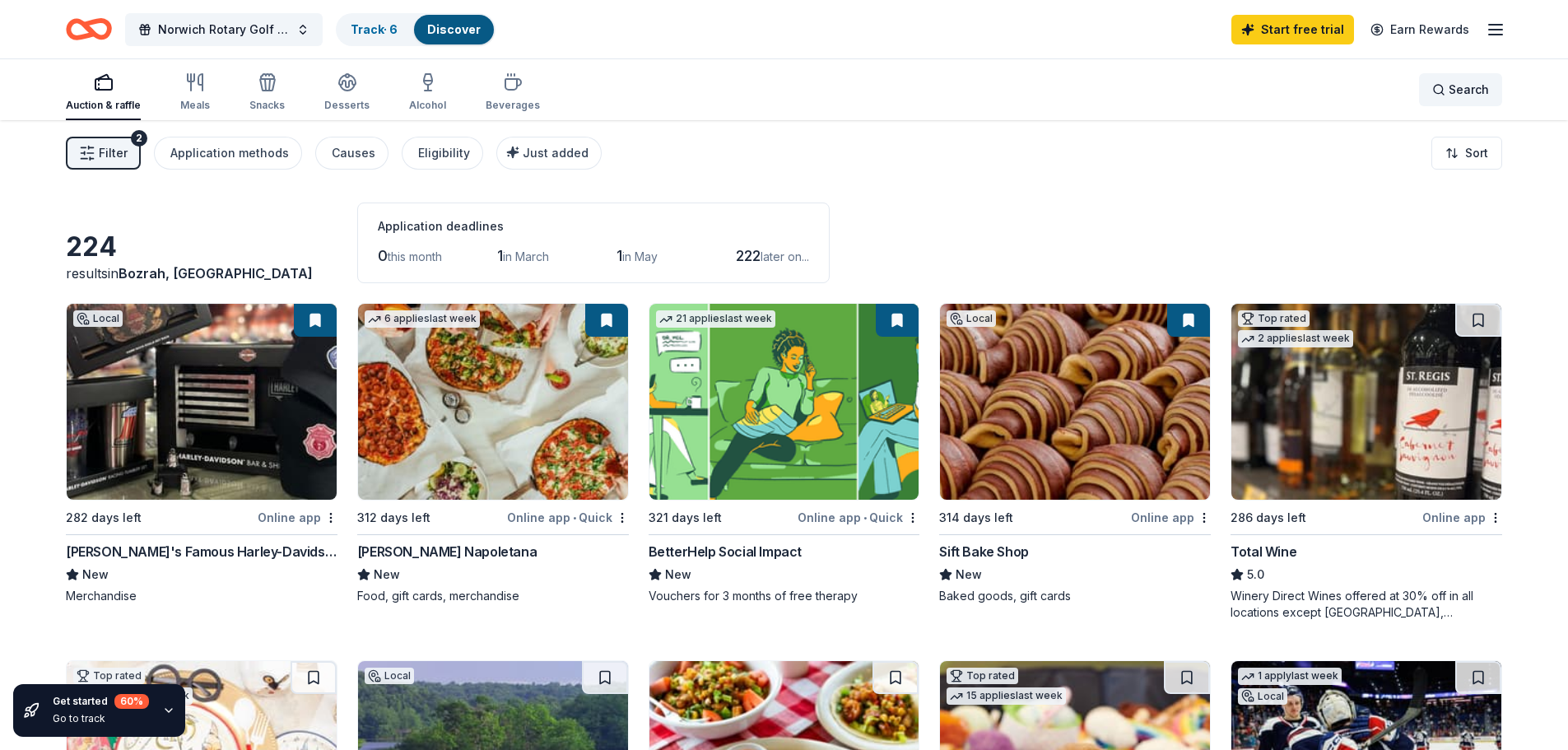
click at [1452, 92] on span "Search" at bounding box center [1469, 89] width 40 height 20
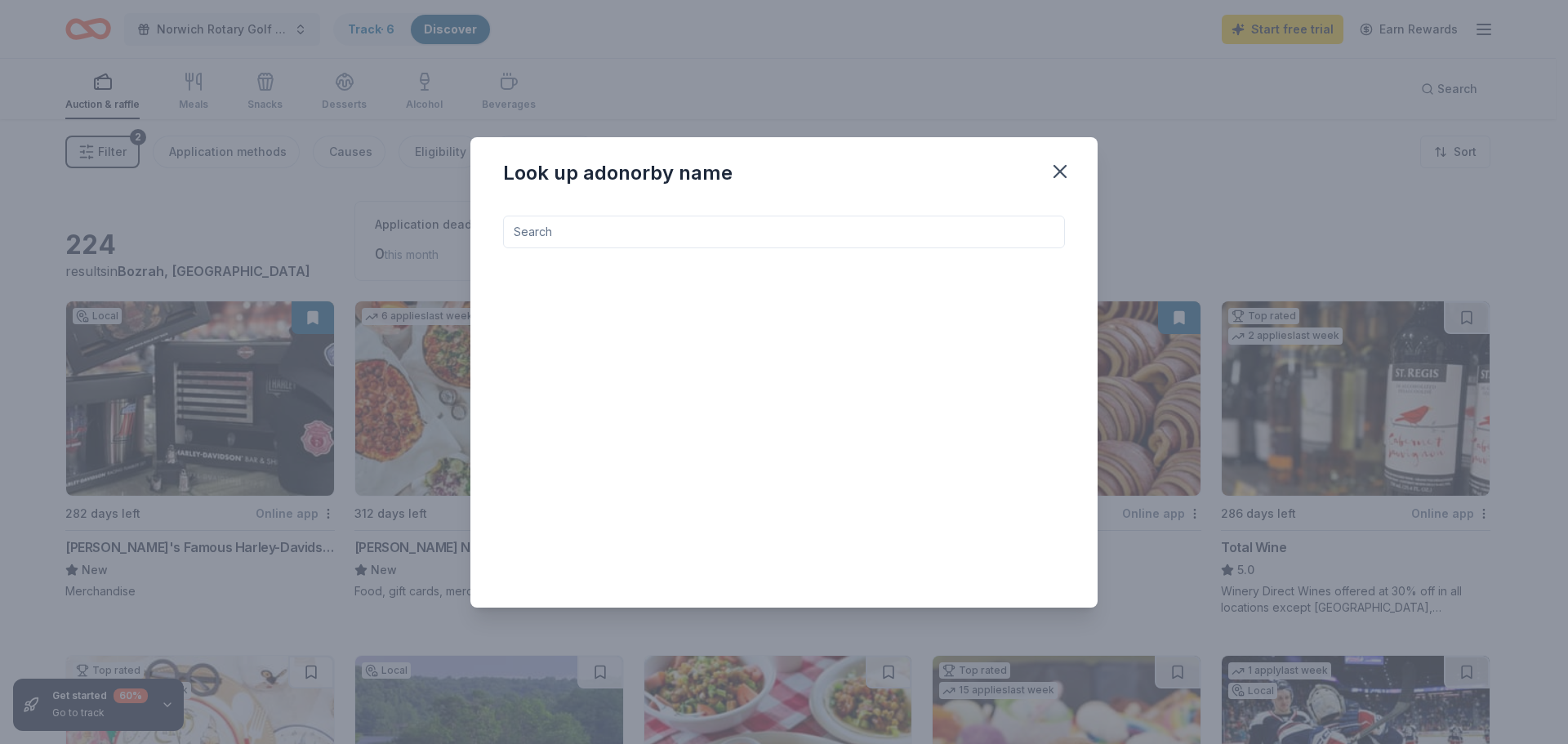
drag, startPoint x: 770, startPoint y: 238, endPoint x: 781, endPoint y: 236, distance: 11.2
click at [775, 237] on input at bounding box center [784, 232] width 562 height 33
type input "d"
type input "golf"
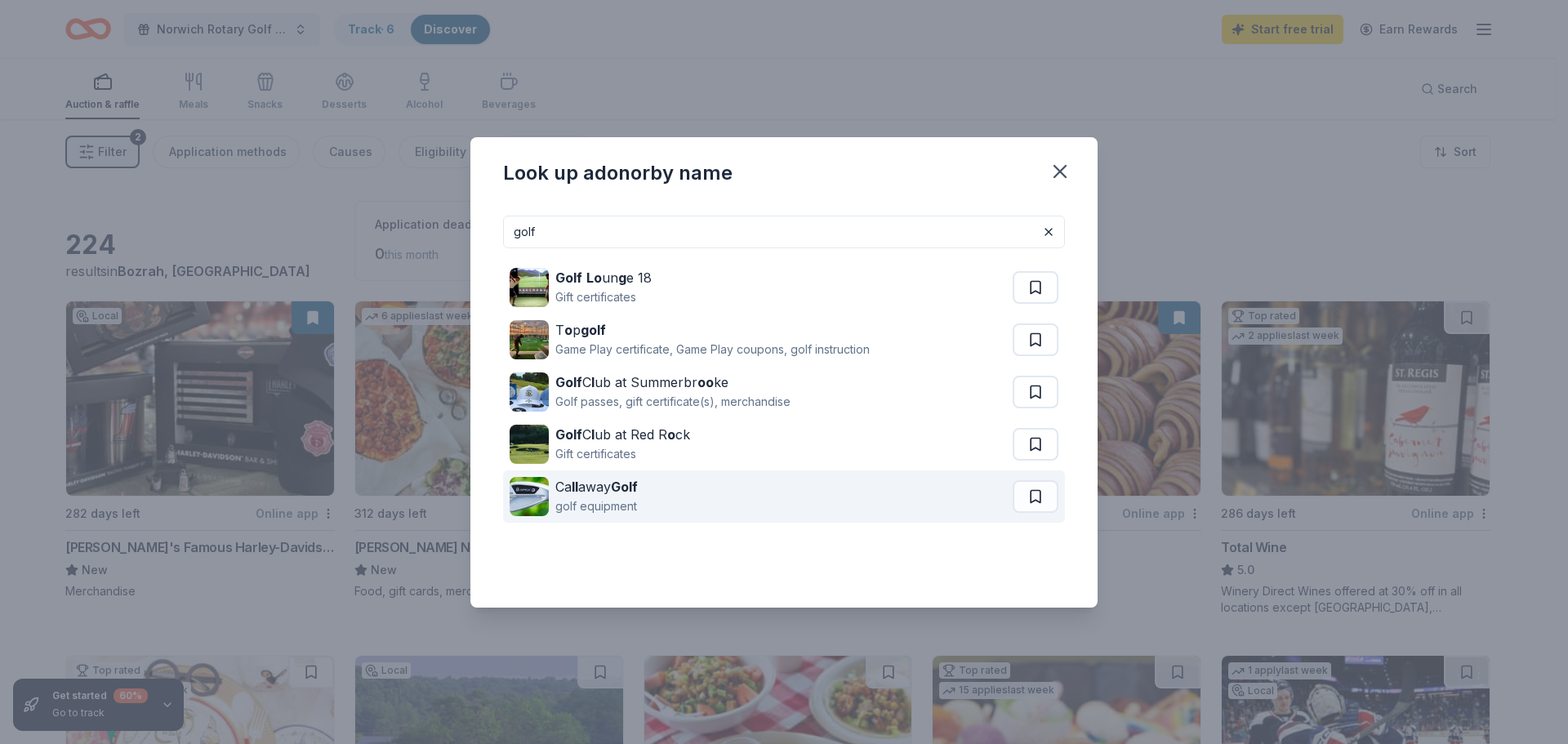
click at [624, 497] on div "golf equipment" at bounding box center [596, 507] width 82 height 19
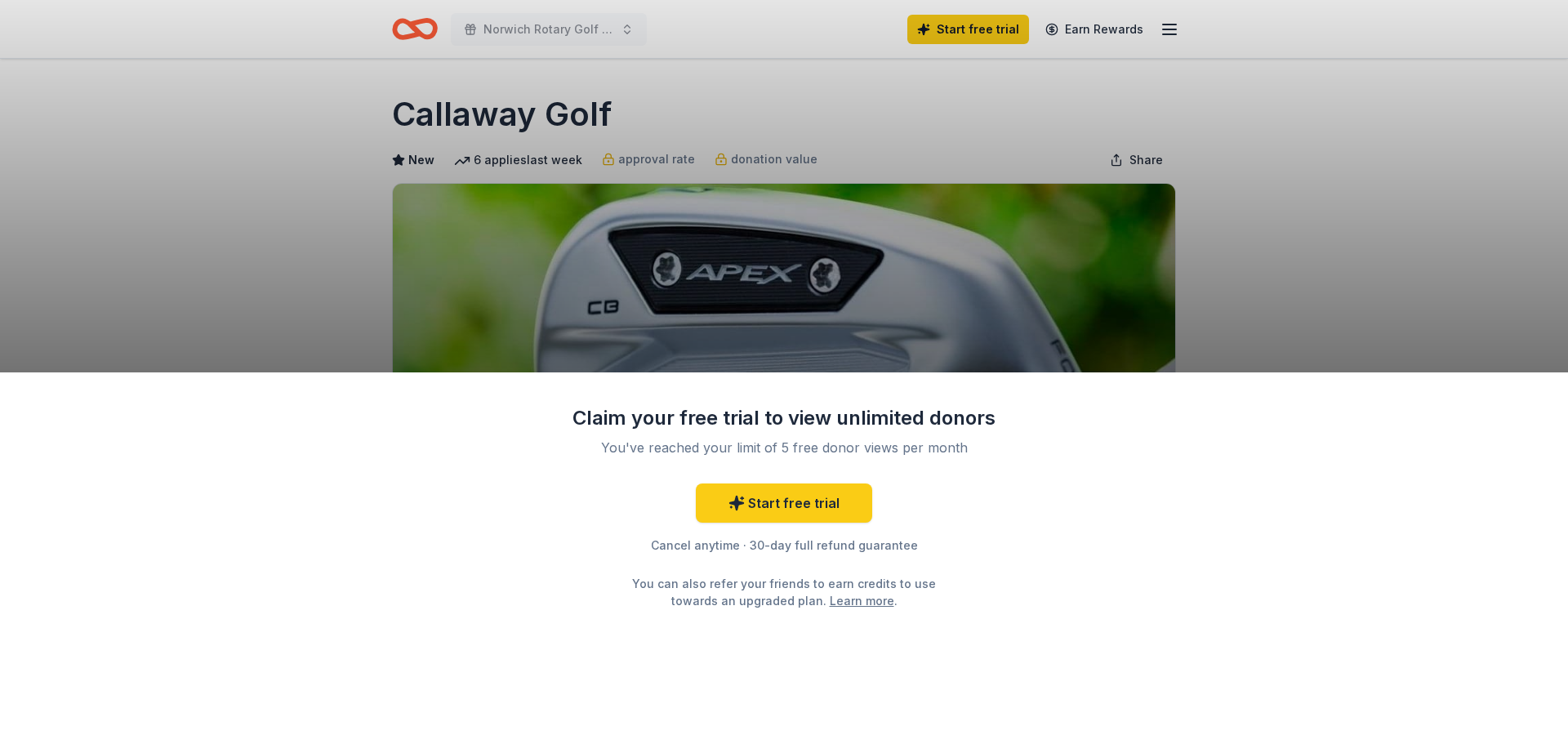
click at [1271, 251] on div "Claim your free trial to view unlimited donors You've reached your limit of 5 f…" at bounding box center [784, 372] width 1568 height 744
